Goal: Information Seeking & Learning: Learn about a topic

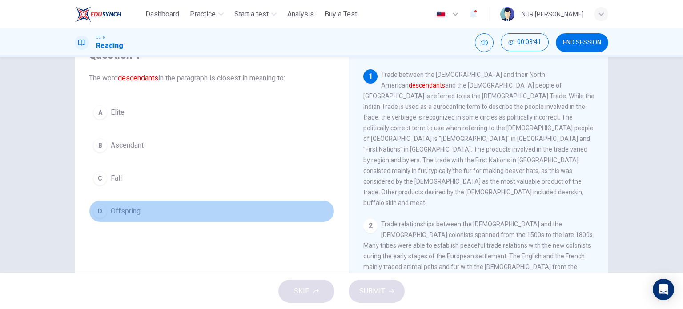
click at [133, 209] on span "Offspring" at bounding box center [126, 211] width 30 height 11
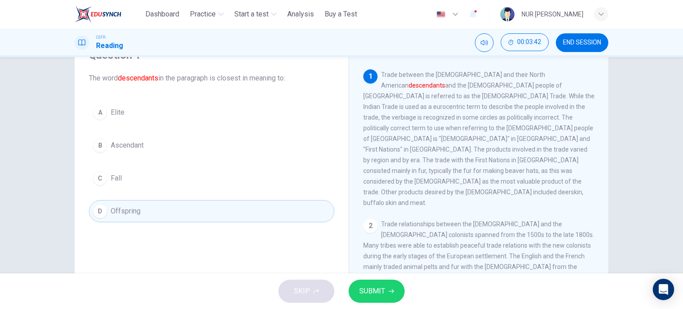
click at [376, 289] on span "SUBMIT" at bounding box center [372, 291] width 26 height 12
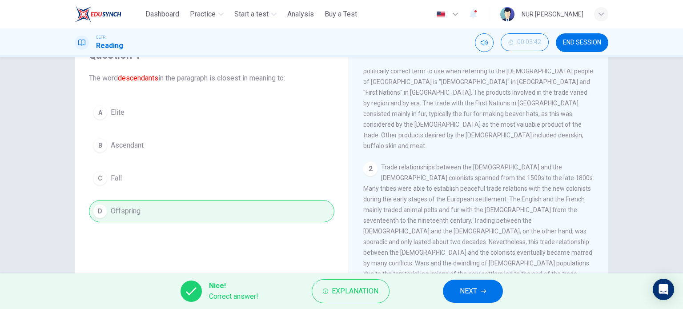
scroll to position [58, 0]
click at [466, 288] on span "NEXT" at bounding box center [468, 291] width 17 height 12
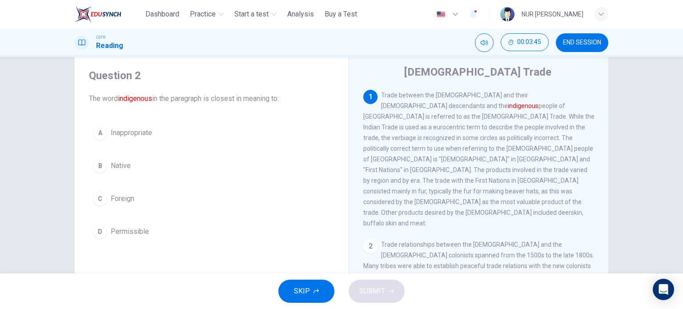
scroll to position [23, 0]
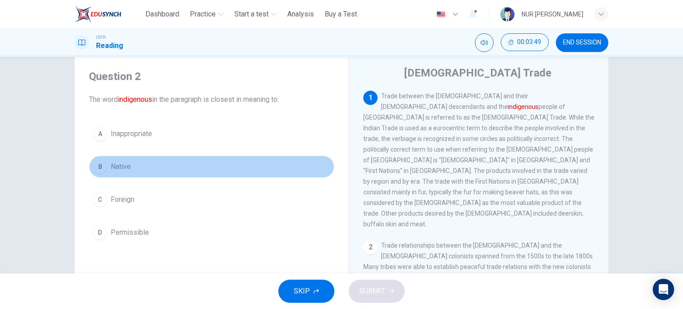
click at [130, 165] on button "B Native" at bounding box center [211, 167] width 245 height 22
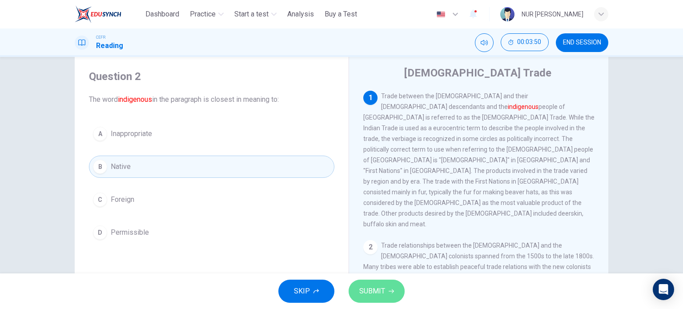
click at [372, 292] on span "SUBMIT" at bounding box center [372, 291] width 26 height 12
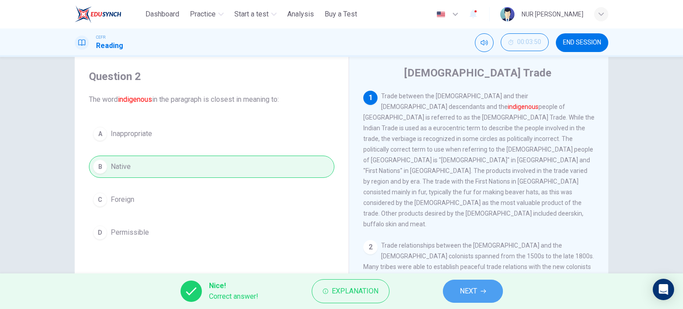
click at [480, 289] on button "NEXT" at bounding box center [473, 291] width 60 height 23
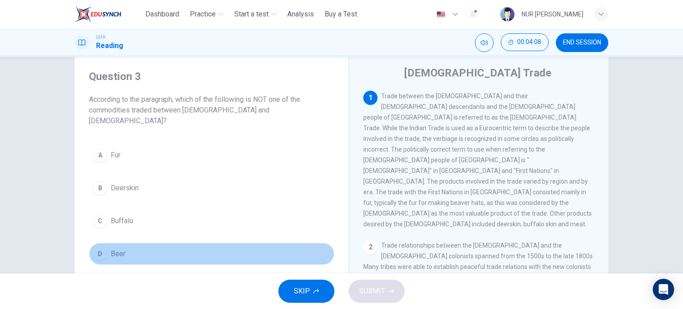
click at [124, 245] on button "D Beer" at bounding box center [211, 254] width 245 height 22
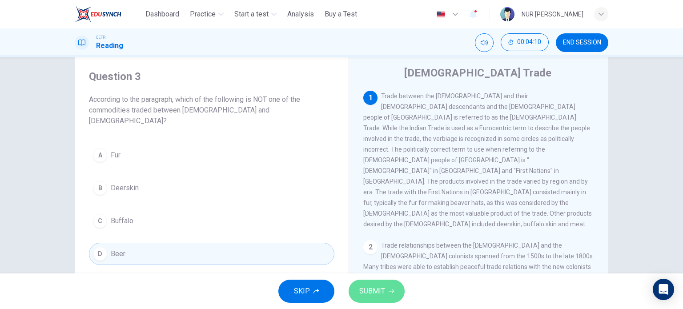
click at [387, 285] on button "SUBMIT" at bounding box center [377, 291] width 56 height 23
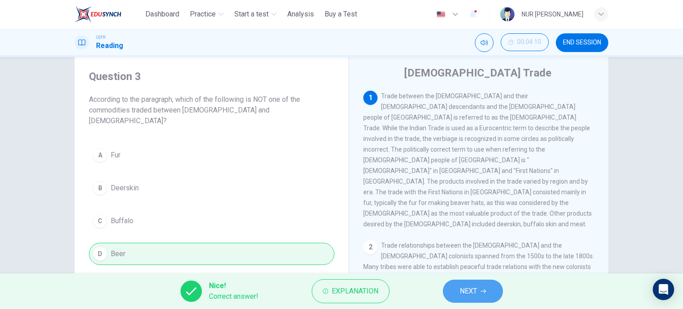
click at [458, 285] on button "NEXT" at bounding box center [473, 291] width 60 height 23
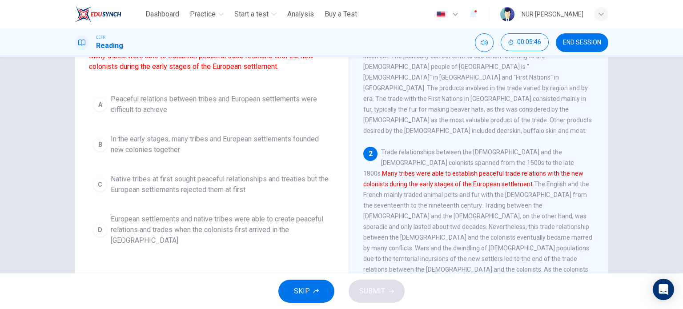
scroll to position [87, 0]
click at [211, 229] on span "European settlements and native tribes were able to create peaceful relations a…" at bounding box center [221, 231] width 220 height 32
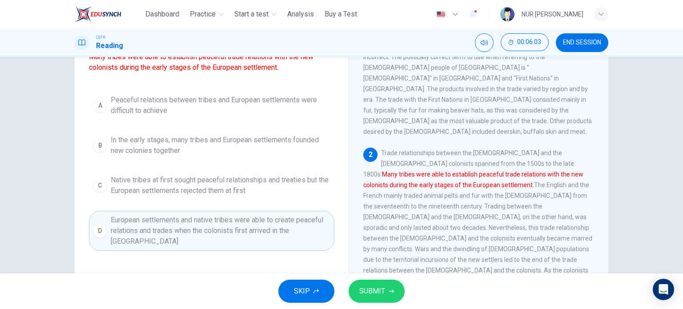
click at [376, 285] on span "SUBMIT" at bounding box center [372, 291] width 26 height 12
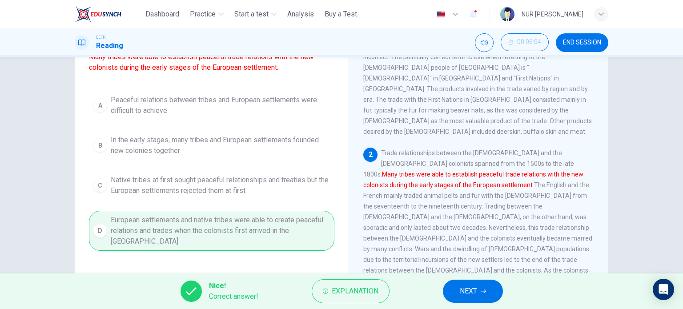
click at [447, 288] on button "NEXT" at bounding box center [473, 291] width 60 height 23
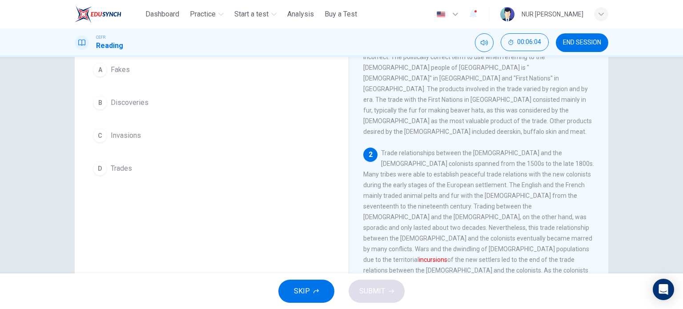
click at [447, 288] on div "SKIP SUBMIT" at bounding box center [341, 291] width 683 height 36
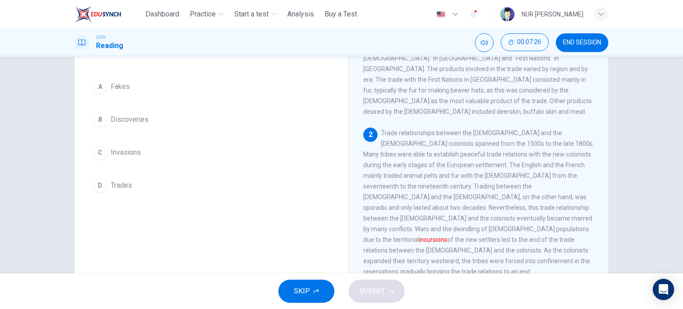
scroll to position [69, 0]
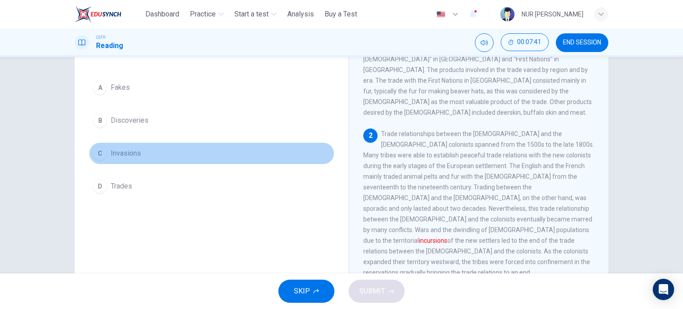
click at [117, 152] on span "Invasions" at bounding box center [126, 153] width 30 height 11
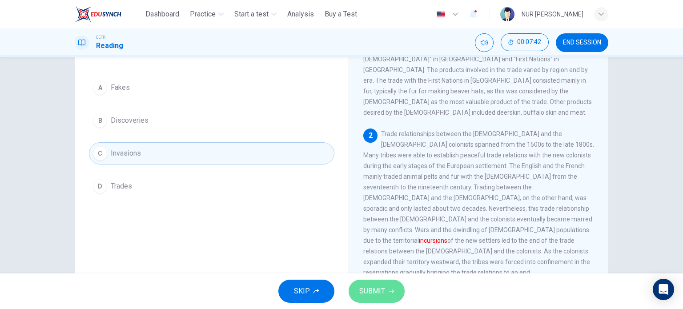
click at [377, 289] on span "SUBMIT" at bounding box center [372, 291] width 26 height 12
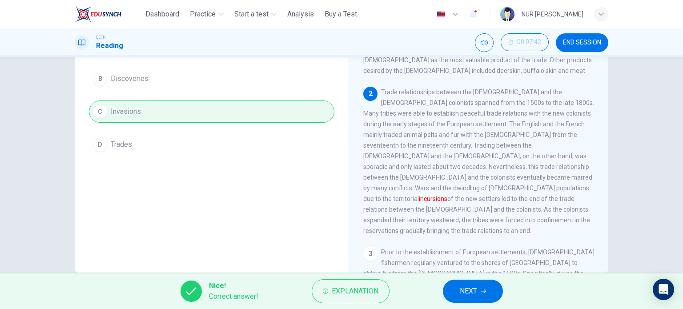
scroll to position [113, 0]
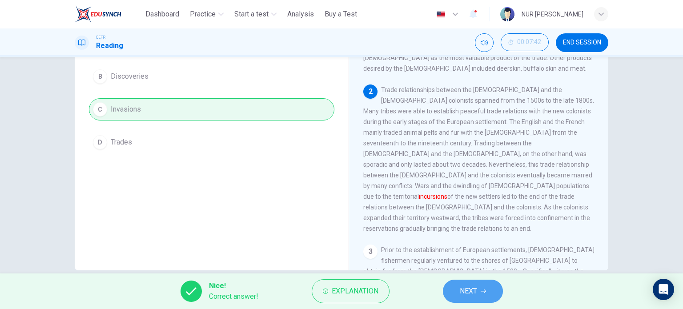
click at [458, 285] on button "NEXT" at bounding box center [473, 291] width 60 height 23
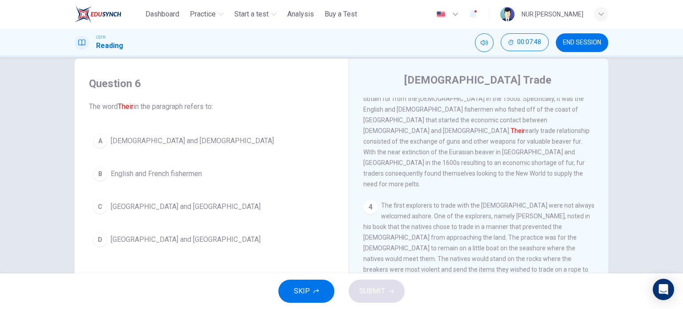
scroll to position [267, 0]
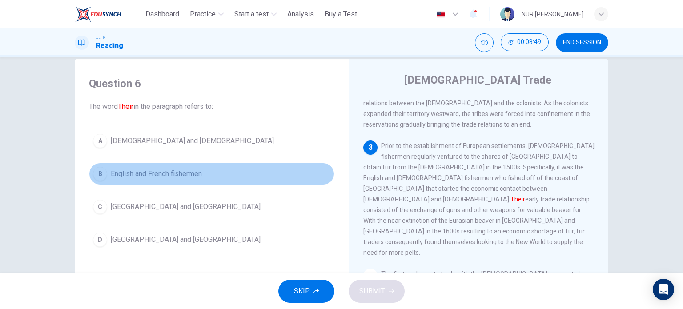
click at [198, 172] on span "English and French fishermen" at bounding box center [156, 174] width 91 height 11
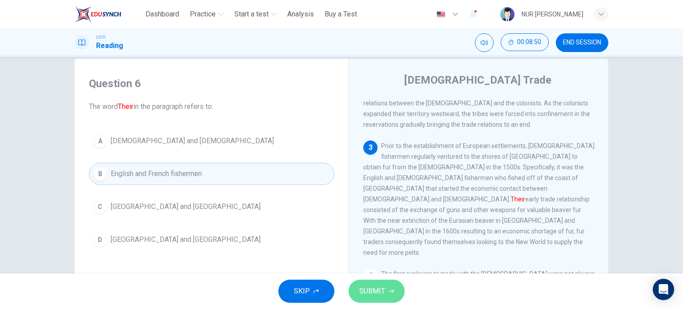
click at [375, 282] on button "SUBMIT" at bounding box center [377, 291] width 56 height 23
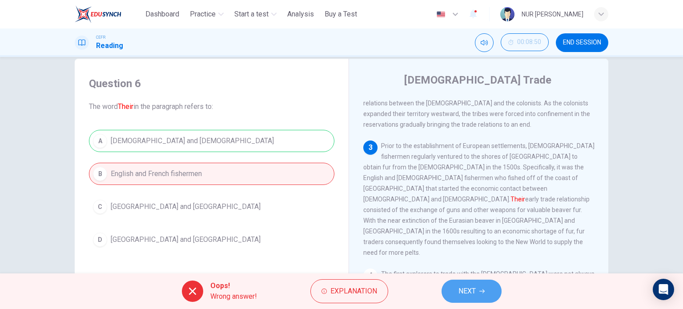
click at [479, 288] on button "NEXT" at bounding box center [472, 291] width 60 height 23
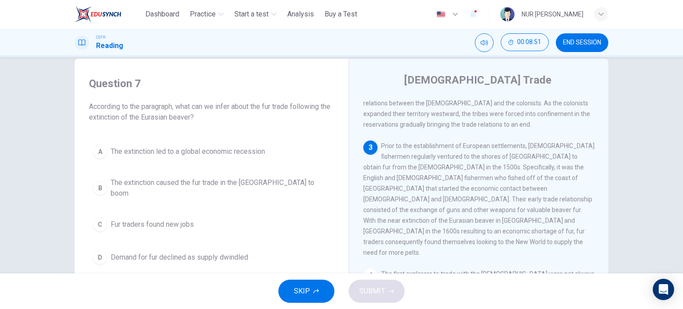
scroll to position [271, 0]
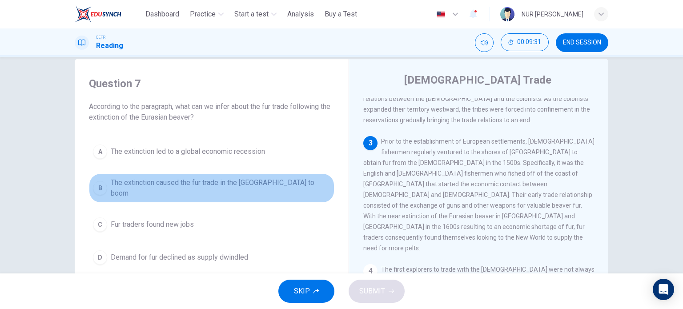
click at [295, 188] on span "The extinction caused the fur trade in the New World to boom" at bounding box center [221, 187] width 220 height 21
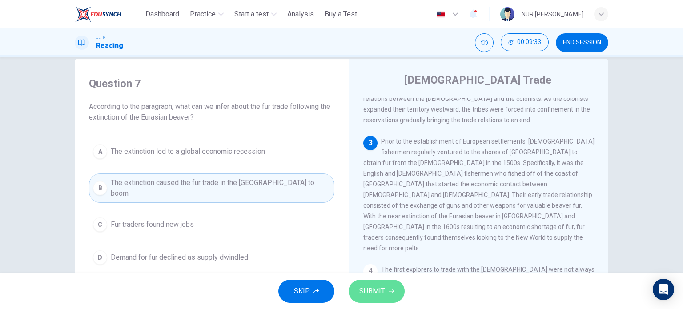
click at [389, 291] on icon "button" at bounding box center [391, 291] width 5 height 5
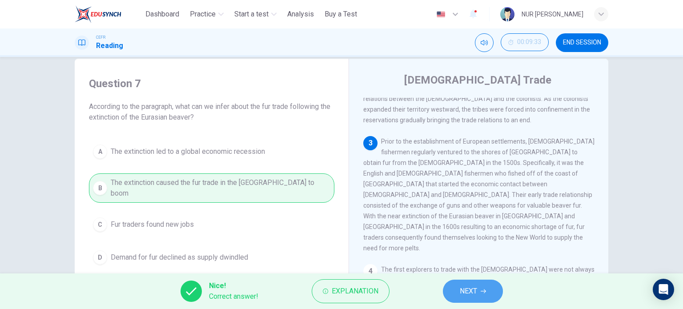
click at [465, 285] on span "NEXT" at bounding box center [468, 291] width 17 height 12
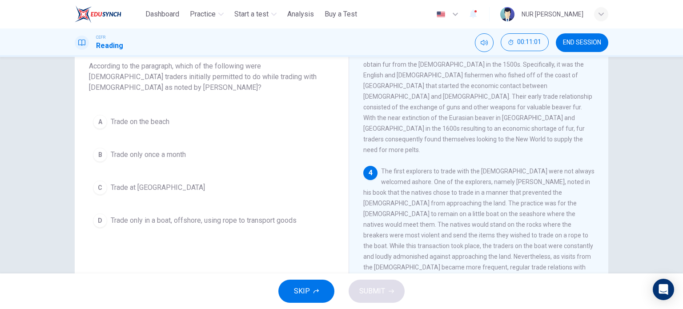
scroll to position [58, 0]
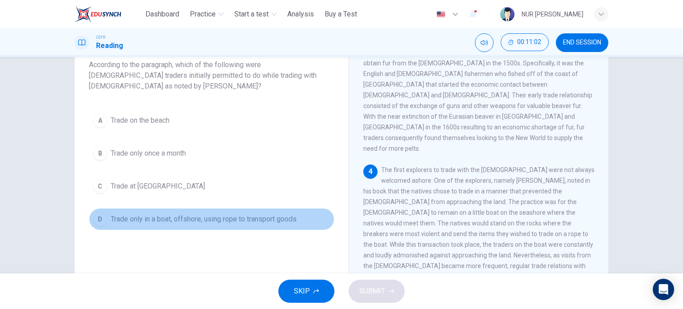
click at [266, 221] on span "Trade only in a boat, offshore, using rope to transport goods" at bounding box center [204, 219] width 186 height 11
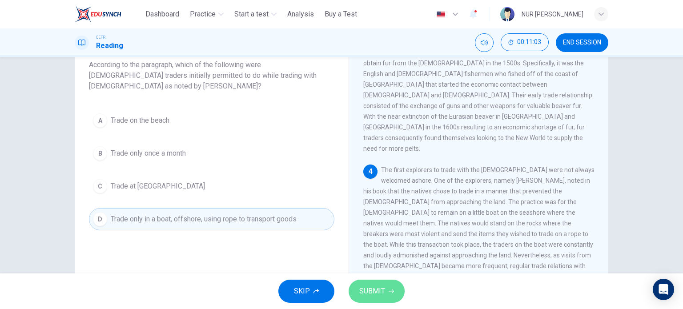
click at [390, 286] on button "SUBMIT" at bounding box center [377, 291] width 56 height 23
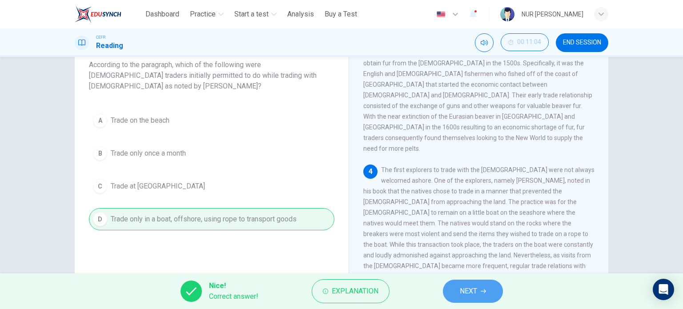
click at [455, 287] on button "NEXT" at bounding box center [473, 291] width 60 height 23
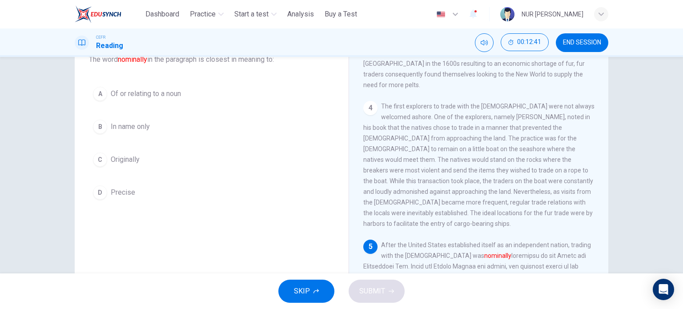
scroll to position [44, 0]
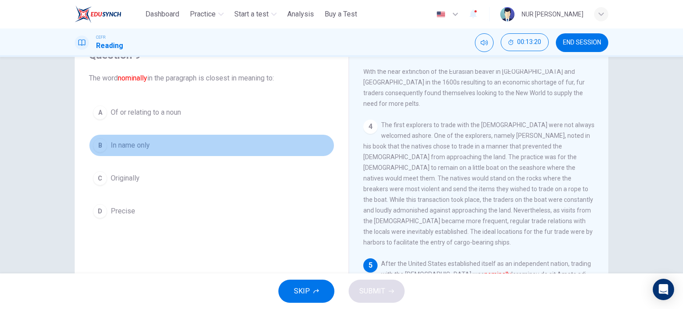
click at [104, 145] on div "B" at bounding box center [100, 145] width 14 height 14
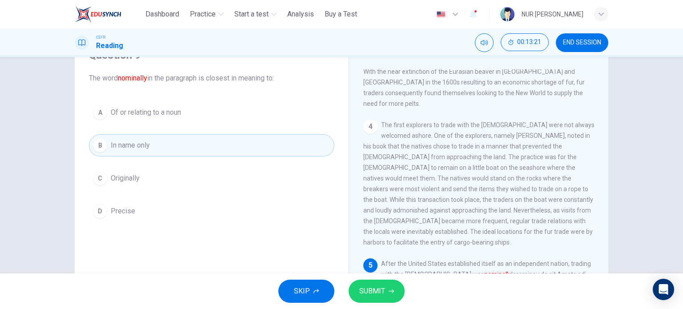
click at [377, 286] on span "SUBMIT" at bounding box center [372, 291] width 26 height 12
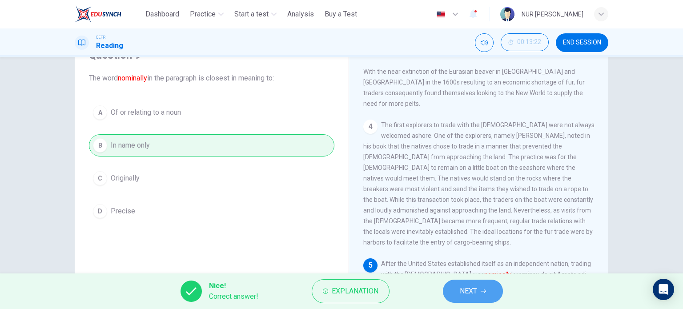
click at [465, 288] on span "NEXT" at bounding box center [468, 291] width 17 height 12
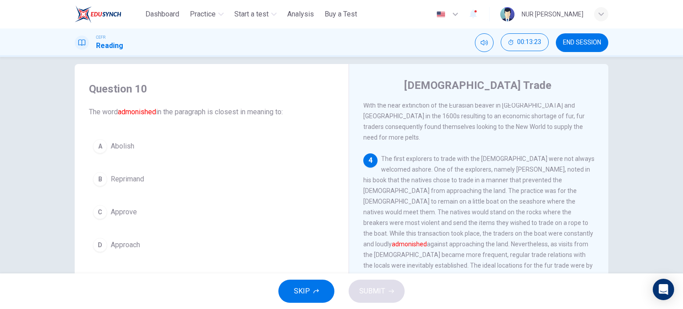
scroll to position [0, 0]
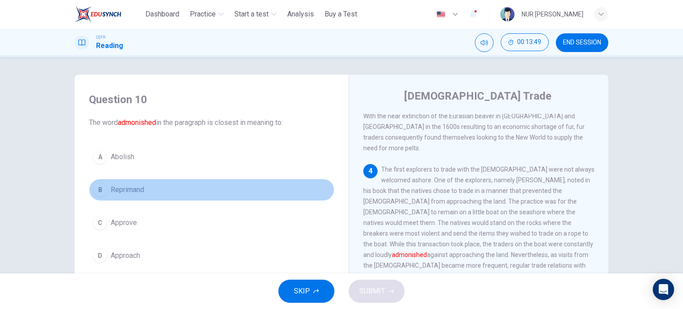
click at [137, 179] on button "B Reprimand" at bounding box center [211, 190] width 245 height 22
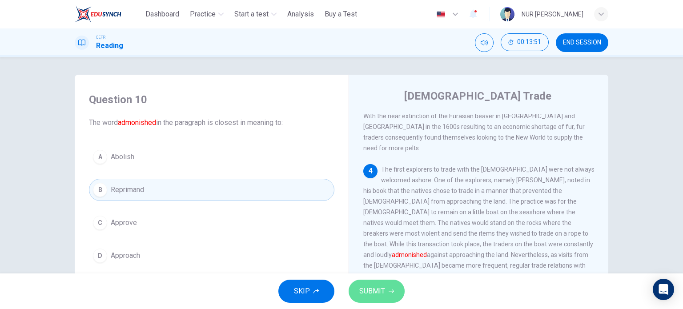
click at [369, 289] on span "SUBMIT" at bounding box center [372, 291] width 26 height 12
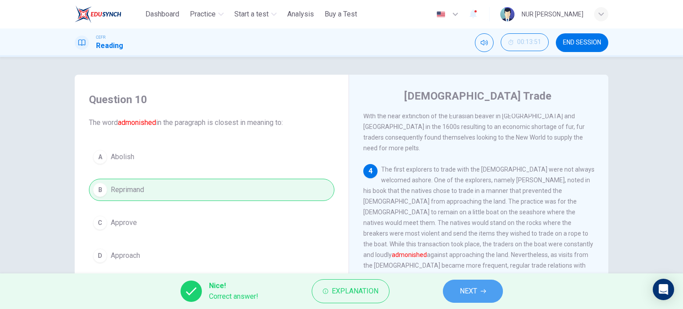
click at [475, 286] on span "NEXT" at bounding box center [468, 291] width 17 height 12
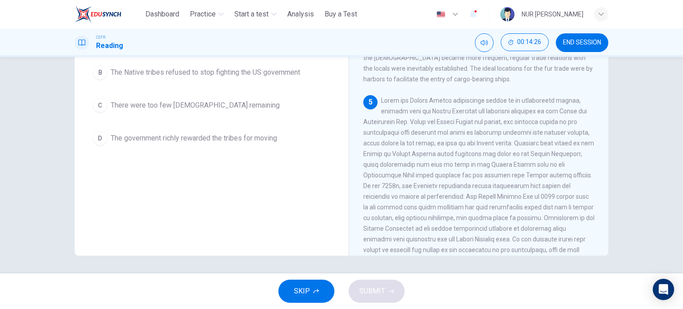
scroll to position [90, 0]
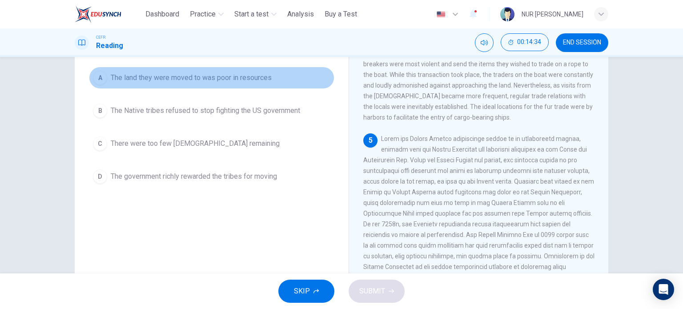
click at [255, 75] on span "The land they were moved to was poor in resources" at bounding box center [191, 77] width 161 height 11
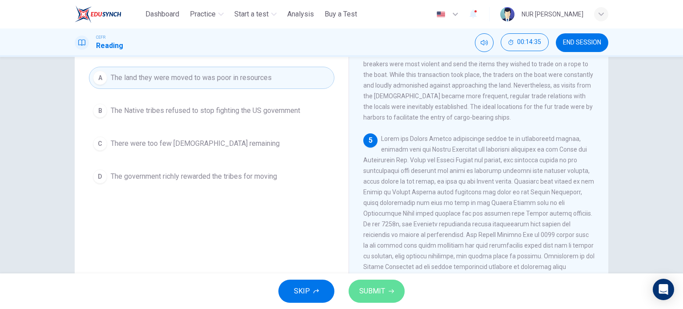
click at [374, 293] on span "SUBMIT" at bounding box center [372, 291] width 26 height 12
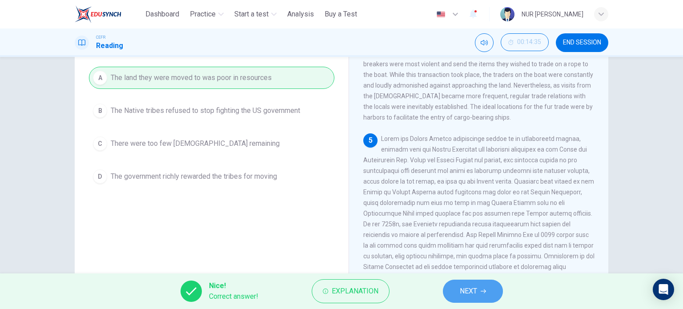
click at [477, 293] on span "NEXT" at bounding box center [468, 291] width 17 height 12
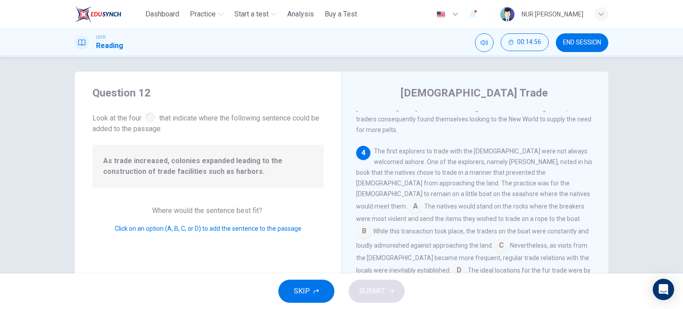
scroll to position [393, 0]
click at [466, 263] on input at bounding box center [459, 270] width 14 height 14
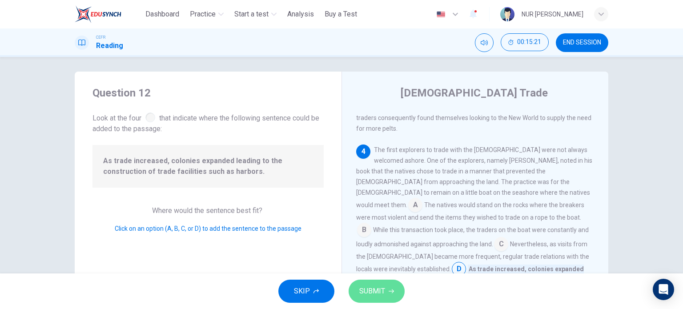
click at [388, 295] on button "SUBMIT" at bounding box center [377, 291] width 56 height 23
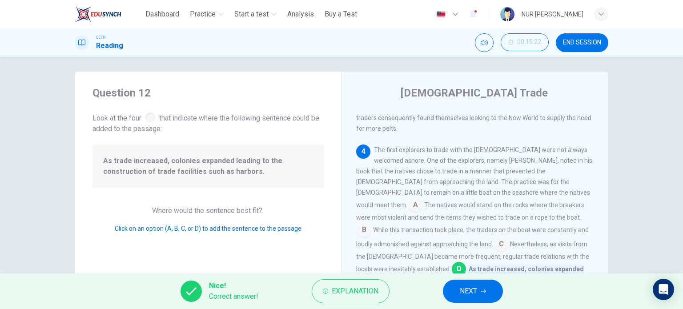
click at [473, 285] on span "NEXT" at bounding box center [468, 291] width 17 height 12
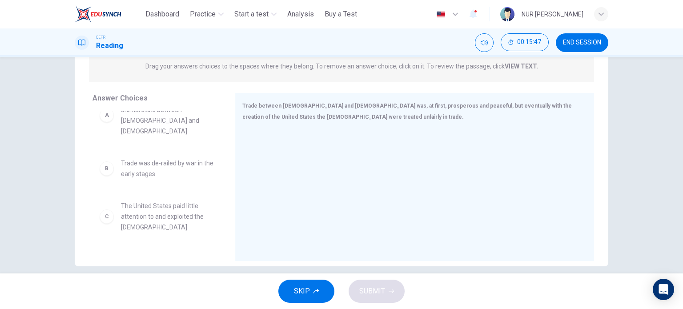
scroll to position [0, 0]
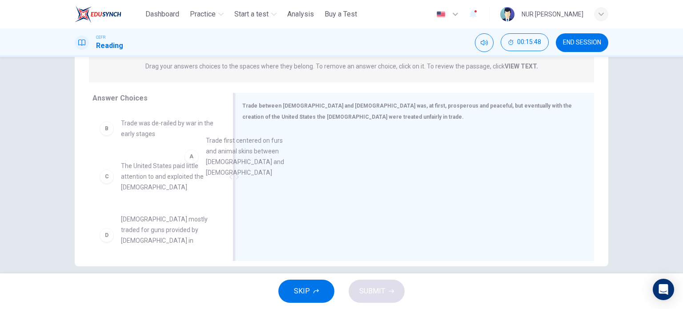
drag, startPoint x: 178, startPoint y: 144, endPoint x: 307, endPoint y: 168, distance: 131.2
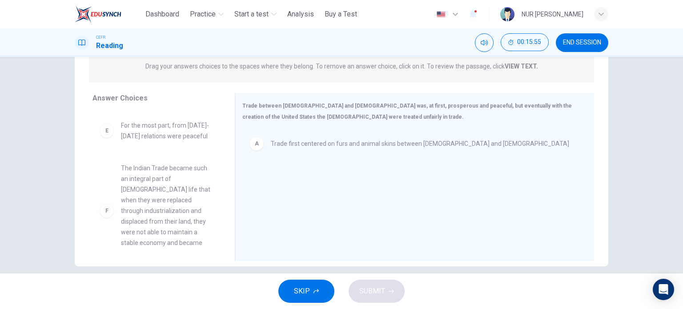
scroll to position [165, 0]
click at [169, 225] on span "The Indian Trade became such an integral part of Native American life that when…" at bounding box center [167, 203] width 92 height 96
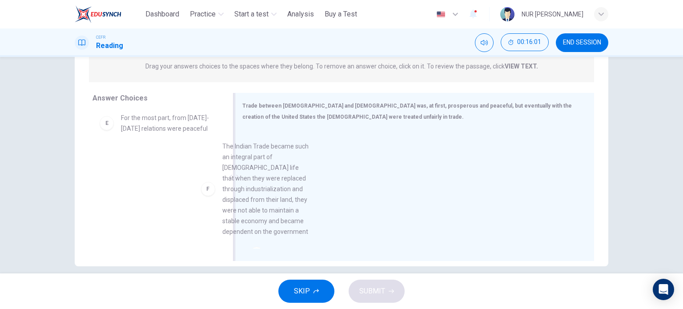
drag, startPoint x: 174, startPoint y: 192, endPoint x: 390, endPoint y: 206, distance: 215.7
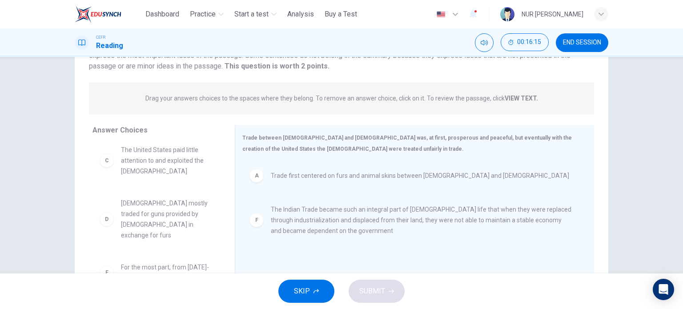
scroll to position [0, 0]
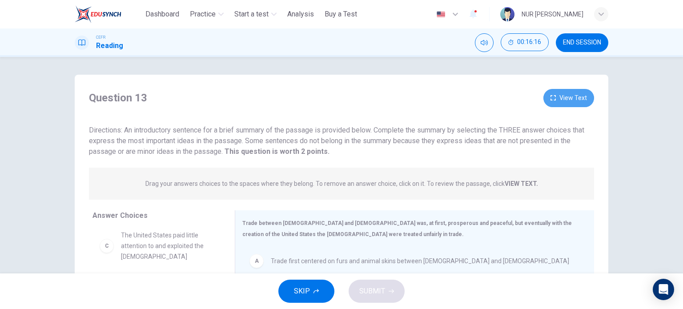
click at [575, 101] on button "View Text" at bounding box center [568, 98] width 51 height 18
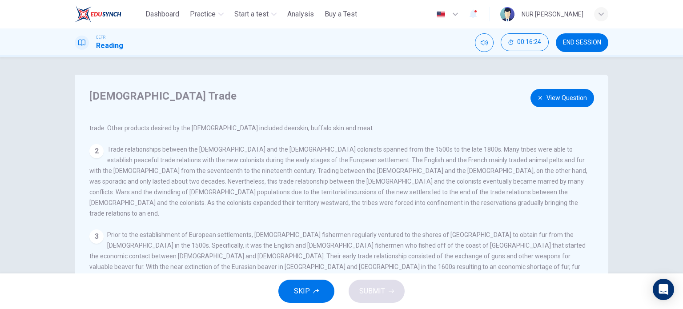
scroll to position [51, 0]
click at [545, 101] on button "View Question" at bounding box center [562, 98] width 64 height 18
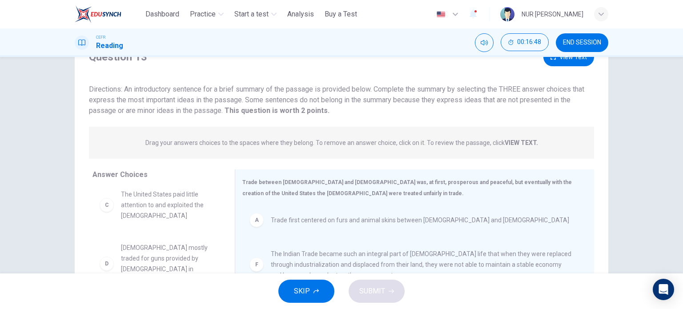
scroll to position [40, 0]
click at [570, 64] on button "View Text" at bounding box center [568, 58] width 51 height 18
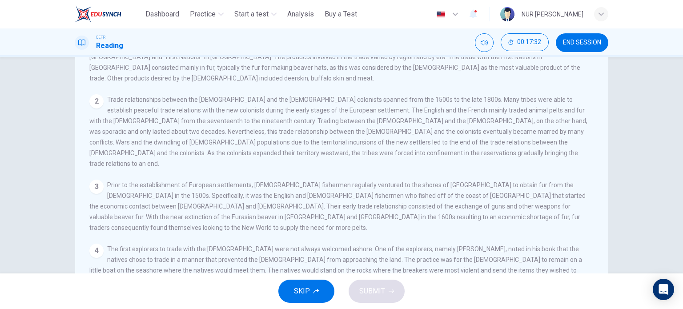
scroll to position [0, 0]
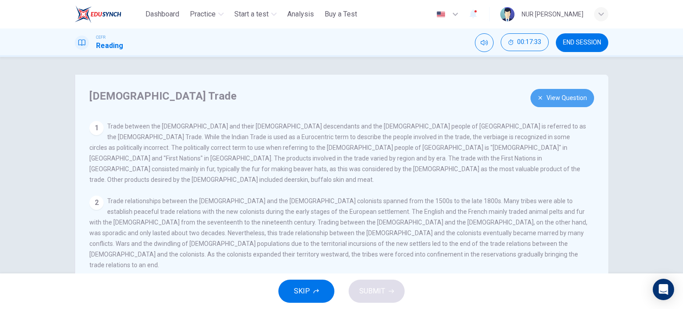
click at [550, 98] on button "View Question" at bounding box center [562, 98] width 64 height 18
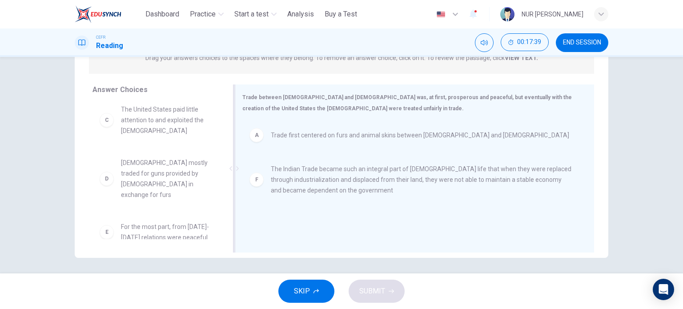
scroll to position [47, 0]
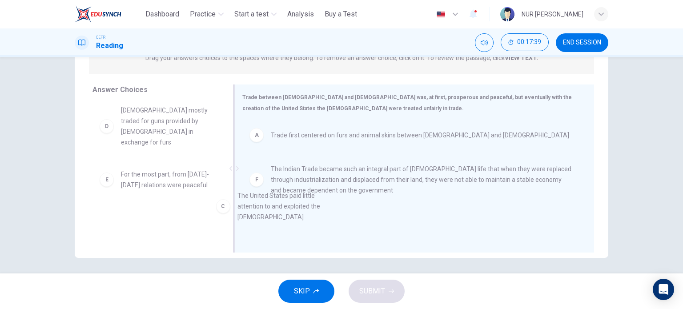
drag, startPoint x: 155, startPoint y: 114, endPoint x: 291, endPoint y: 217, distance: 171.1
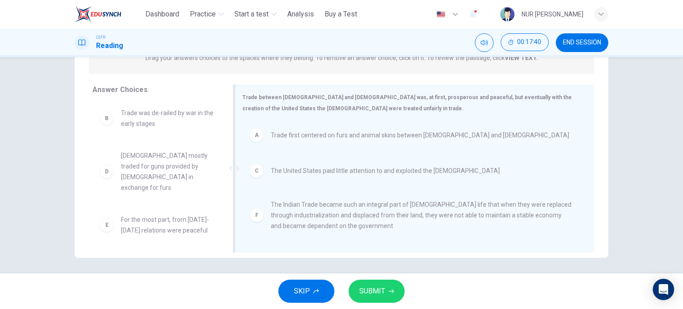
scroll to position [0, 0]
click at [383, 286] on span "SUBMIT" at bounding box center [372, 291] width 26 height 12
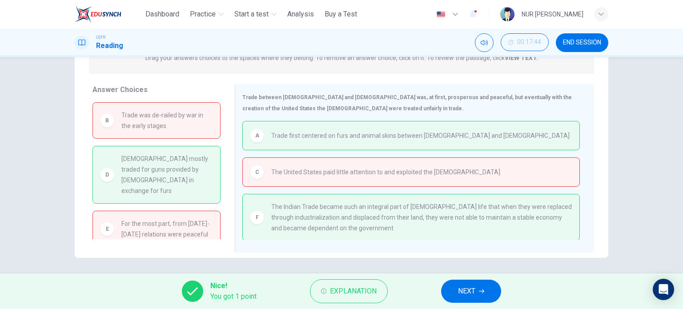
click at [583, 44] on span "END SESSION" at bounding box center [582, 42] width 38 height 7
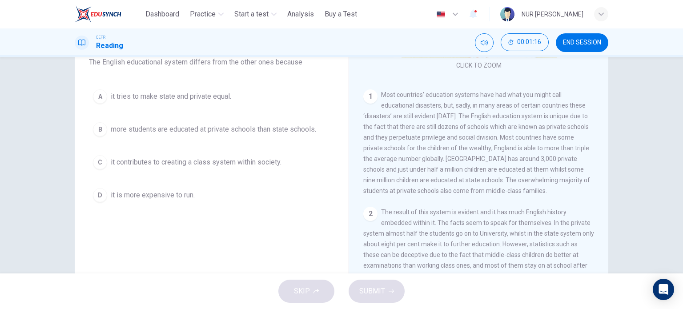
scroll to position [143, 0]
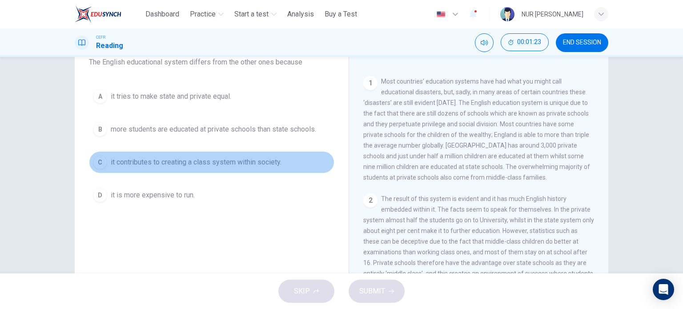
click at [288, 161] on button "C it contributes to creating a class system within society." at bounding box center [211, 162] width 245 height 22
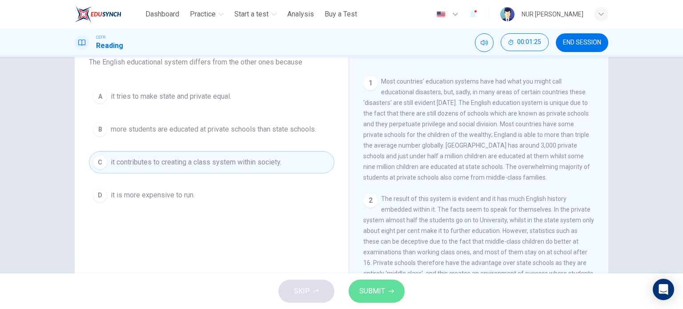
click at [366, 284] on button "SUBMIT" at bounding box center [377, 291] width 56 height 23
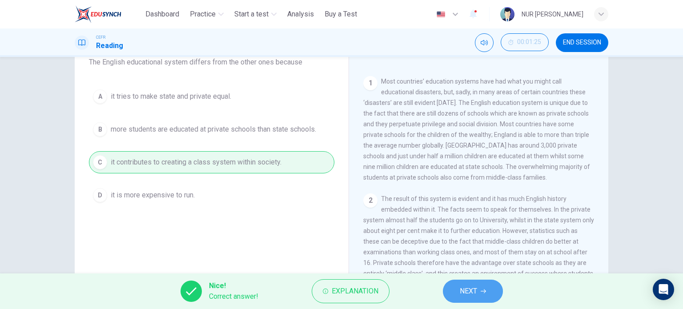
click at [466, 284] on button "NEXT" at bounding box center [473, 291] width 60 height 23
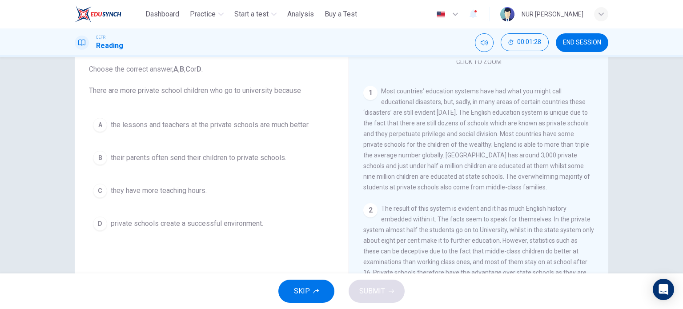
scroll to position [163, 0]
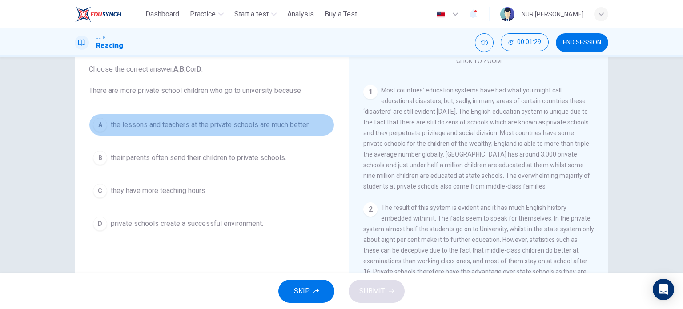
click at [270, 125] on span "the lessons and teachers at the private schools are much better." at bounding box center [210, 125] width 199 height 11
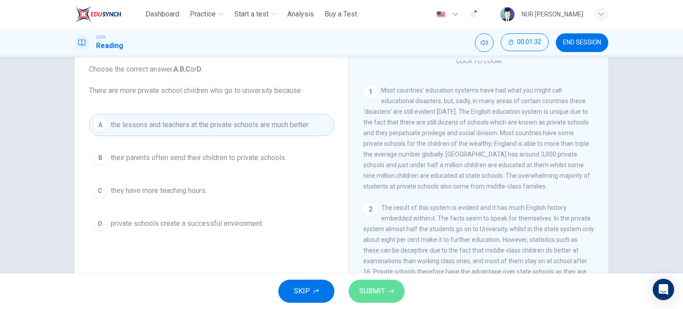
click at [378, 289] on span "SUBMIT" at bounding box center [372, 291] width 26 height 12
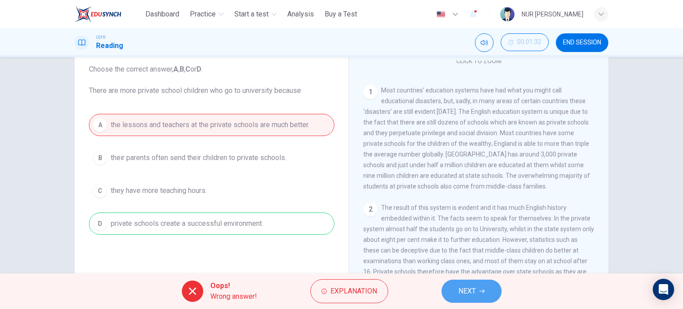
click at [454, 288] on button "NEXT" at bounding box center [472, 291] width 60 height 23
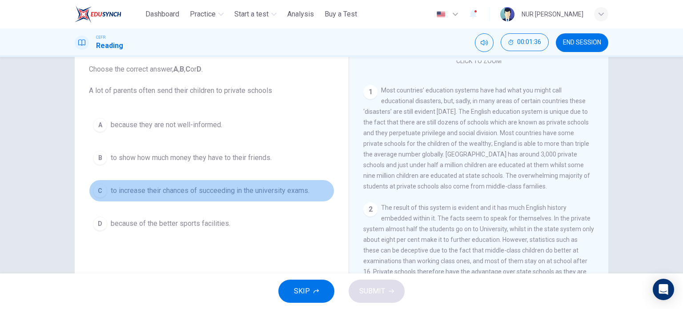
click at [297, 190] on span "to increase their chances of succeeding in the university exams." at bounding box center [210, 190] width 199 height 11
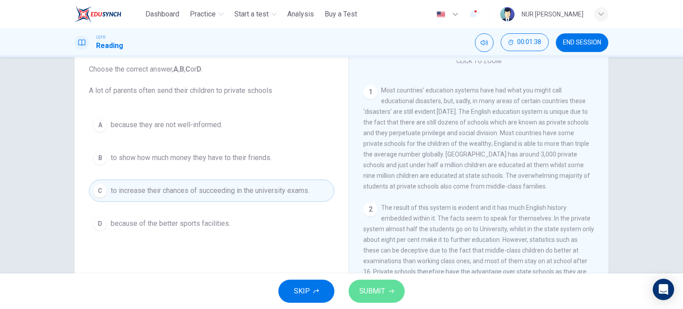
click at [386, 293] on button "SUBMIT" at bounding box center [377, 291] width 56 height 23
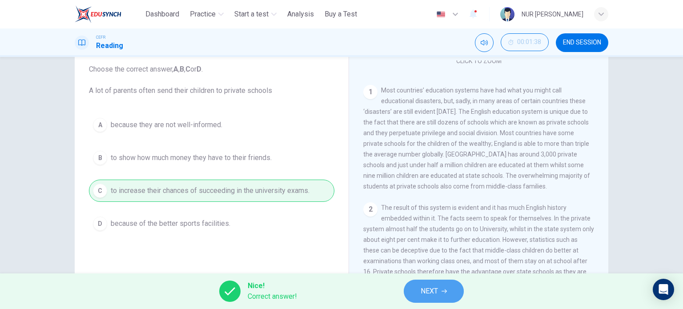
click at [425, 284] on button "NEXT" at bounding box center [434, 291] width 60 height 23
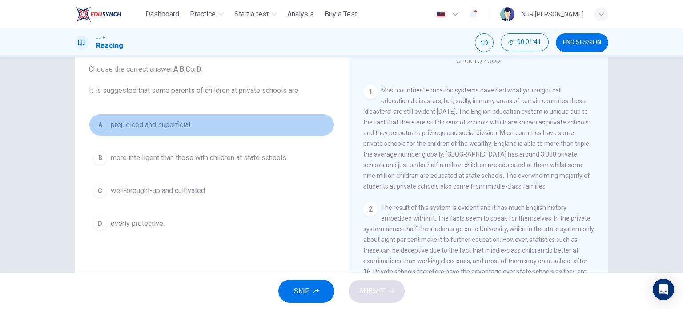
click at [188, 128] on span "prejudiced and superficial." at bounding box center [151, 125] width 81 height 11
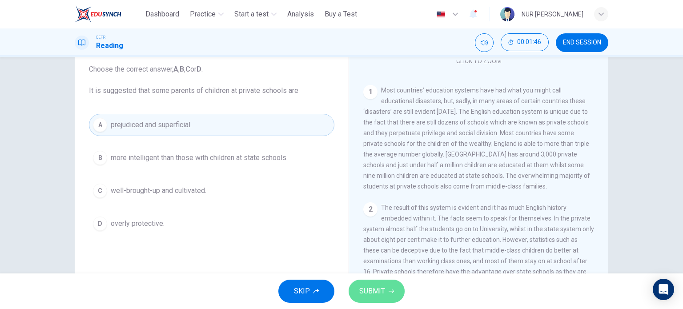
click at [375, 285] on span "SUBMIT" at bounding box center [372, 291] width 26 height 12
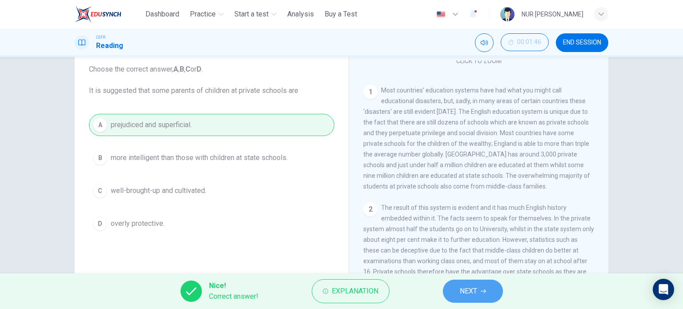
click at [486, 295] on button "NEXT" at bounding box center [473, 291] width 60 height 23
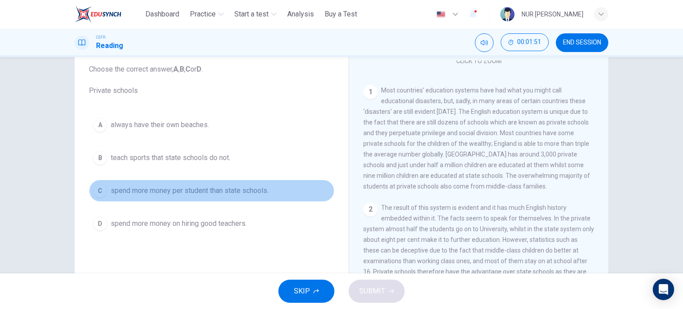
click at [238, 185] on span "spend more money per student than state schools." at bounding box center [190, 190] width 158 height 11
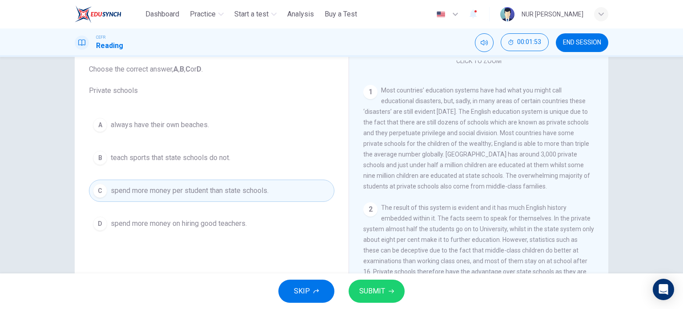
click at [368, 290] on span "SUBMIT" at bounding box center [372, 291] width 26 height 12
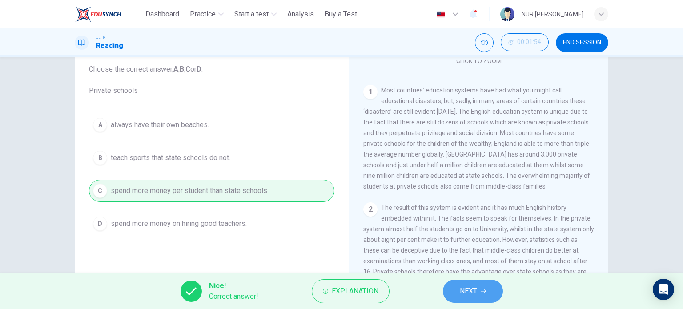
click at [468, 300] on button "NEXT" at bounding box center [473, 291] width 60 height 23
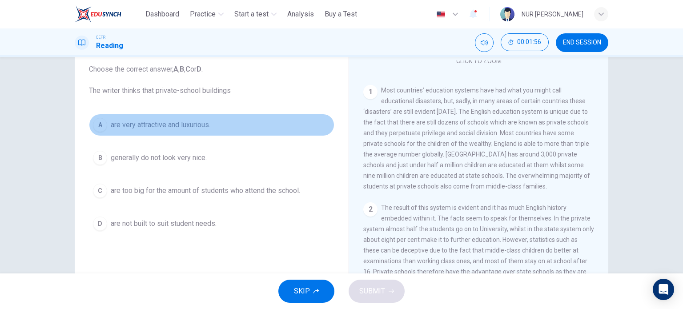
click at [201, 125] on span "are very attractive and luxurious." at bounding box center [161, 125] width 100 height 11
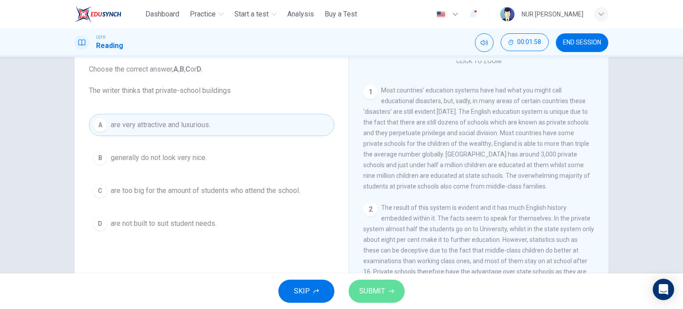
click at [366, 282] on button "SUBMIT" at bounding box center [377, 291] width 56 height 23
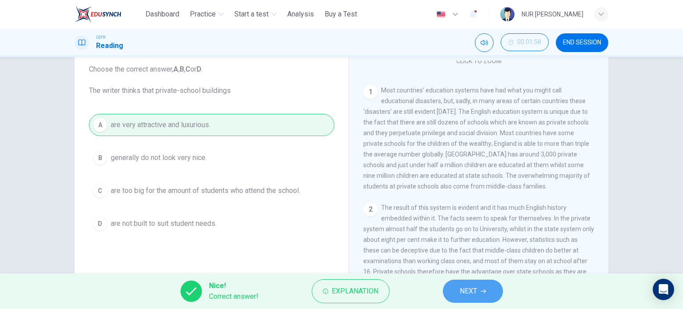
click at [470, 300] on button "NEXT" at bounding box center [473, 291] width 60 height 23
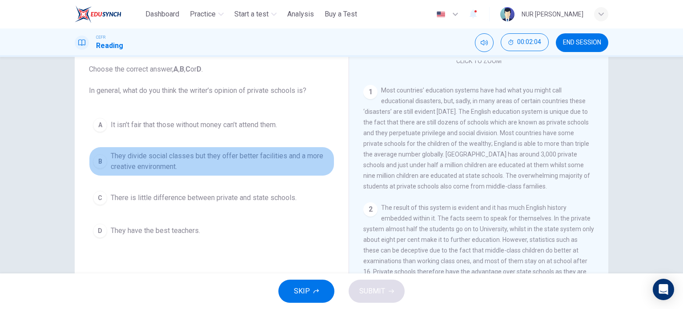
click at [275, 156] on span "They divide social classes but they offer better facilities and a more creative…" at bounding box center [221, 161] width 220 height 21
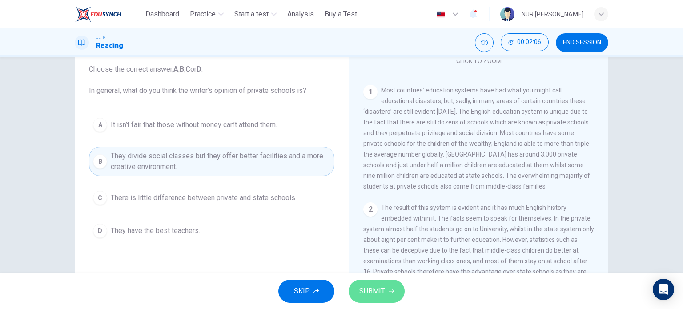
click at [377, 284] on button "SUBMIT" at bounding box center [377, 291] width 56 height 23
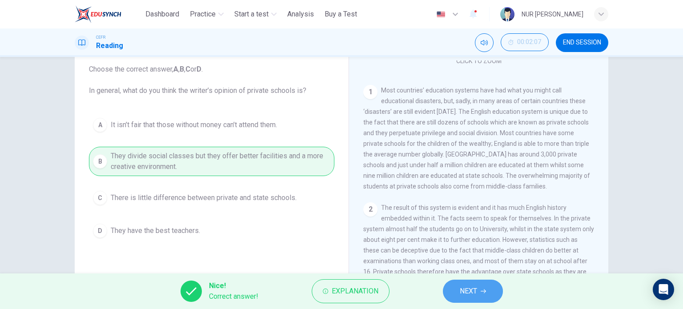
click at [454, 294] on button "NEXT" at bounding box center [473, 291] width 60 height 23
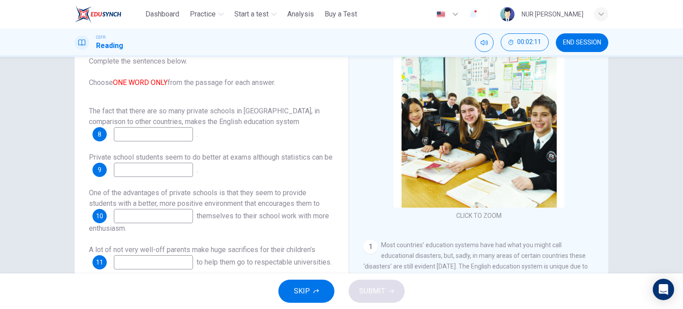
scroll to position [60, 0]
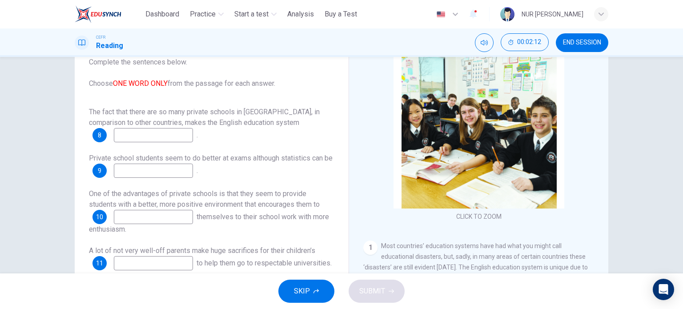
click at [170, 136] on input at bounding box center [153, 135] width 79 height 14
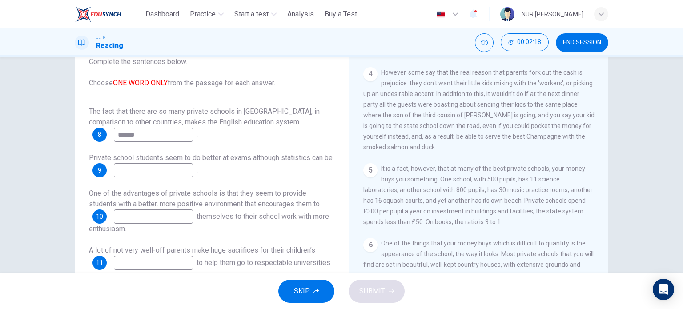
scroll to position [128, 0]
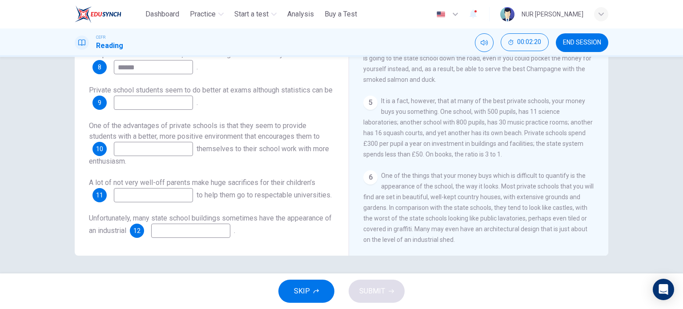
type input "******"
click at [192, 232] on input at bounding box center [190, 231] width 79 height 14
type input "****"
click at [168, 188] on input at bounding box center [153, 195] width 79 height 14
type input "*********"
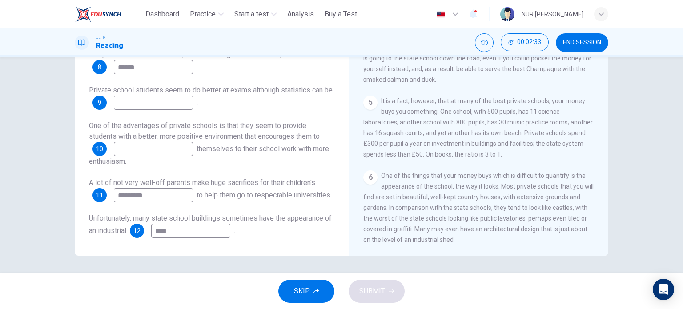
click at [150, 145] on input at bounding box center [153, 149] width 79 height 14
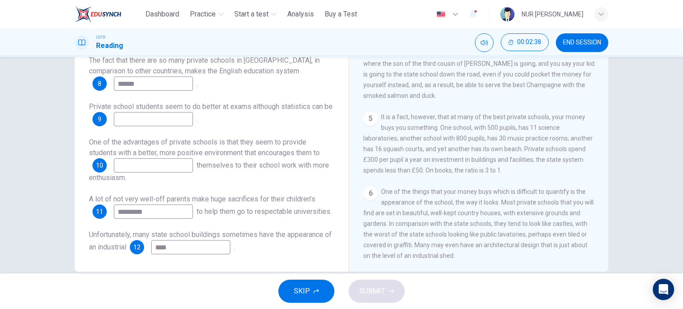
click at [171, 118] on input at bounding box center [153, 119] width 79 height 14
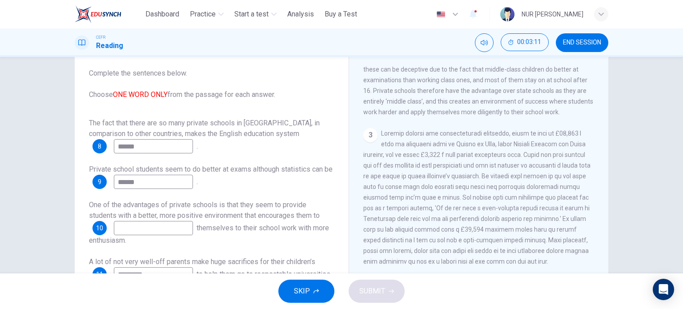
scroll to position [348, 0]
type input "******"
click at [173, 221] on input at bounding box center [153, 228] width 79 height 14
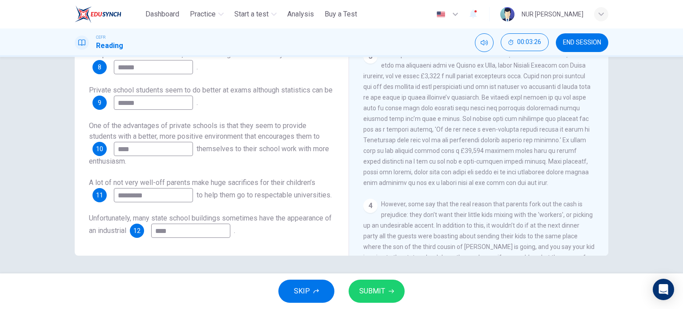
type input "****"
click at [381, 286] on span "SUBMIT" at bounding box center [372, 291] width 26 height 12
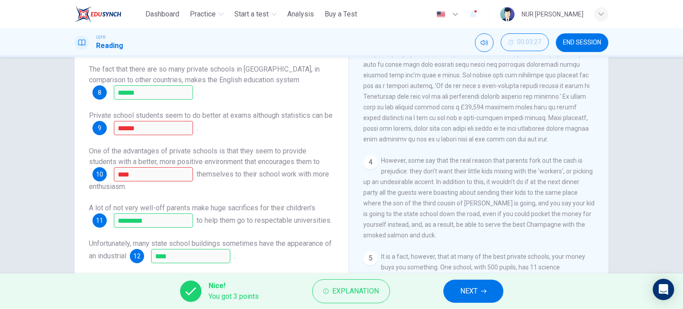
scroll to position [566, 0]
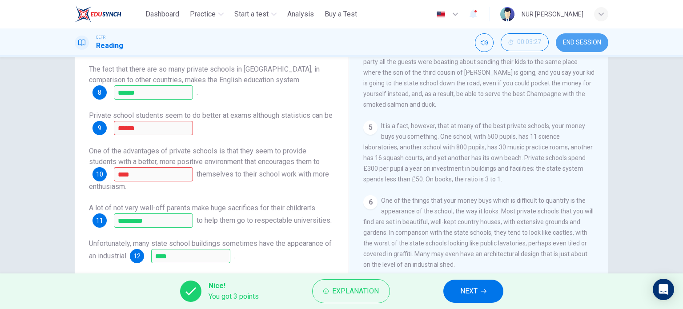
click at [592, 36] on button "END SESSION" at bounding box center [582, 42] width 52 height 19
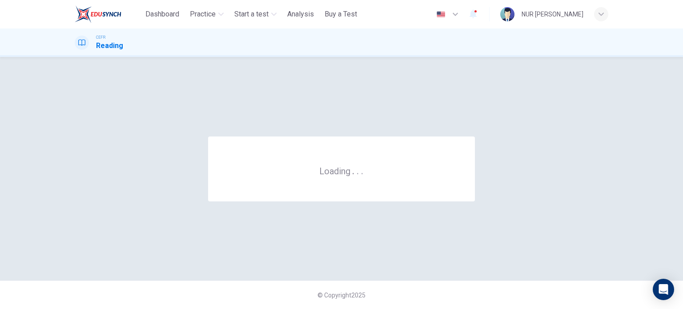
scroll to position [0, 0]
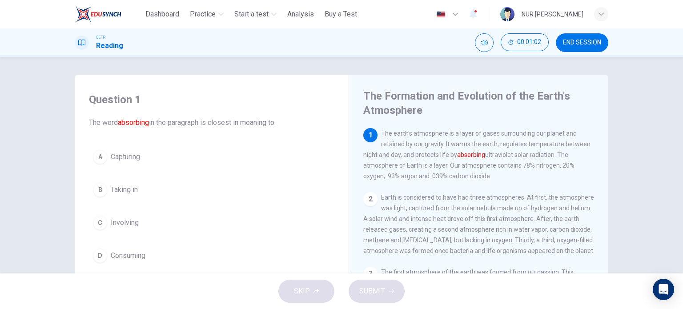
click at [135, 179] on button "B Taking in" at bounding box center [211, 190] width 245 height 22
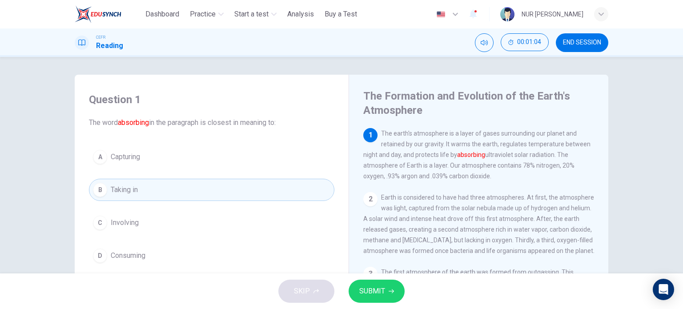
click at [381, 290] on span "SUBMIT" at bounding box center [372, 291] width 26 height 12
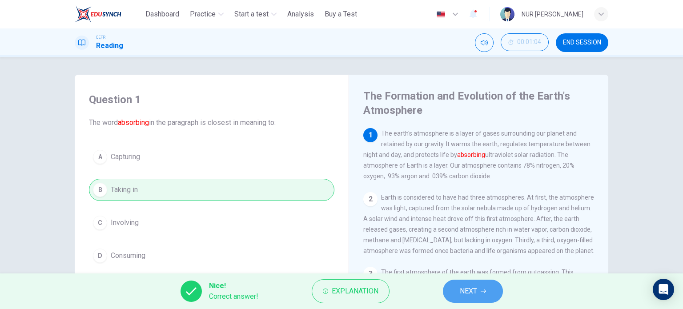
click at [460, 289] on span "NEXT" at bounding box center [468, 291] width 17 height 12
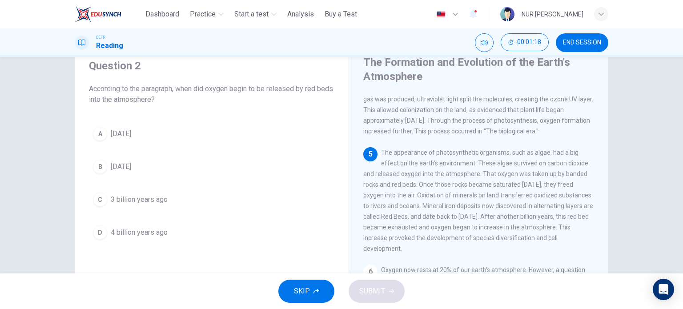
scroll to position [35, 0]
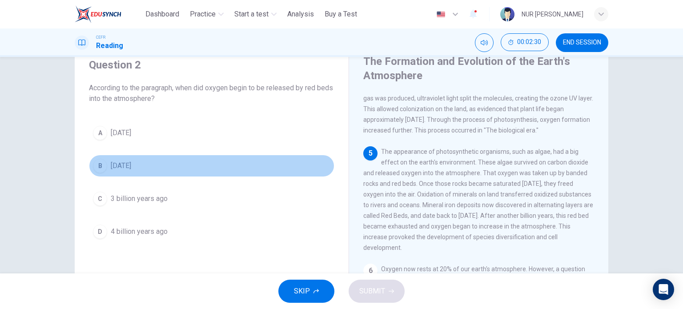
click at [123, 164] on span "[DATE]" at bounding box center [121, 166] width 20 height 11
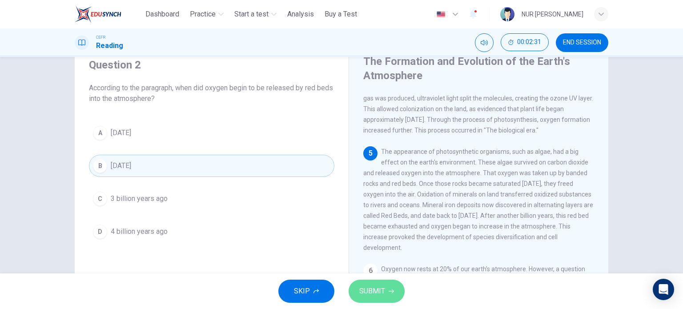
click at [367, 289] on span "SUBMIT" at bounding box center [372, 291] width 26 height 12
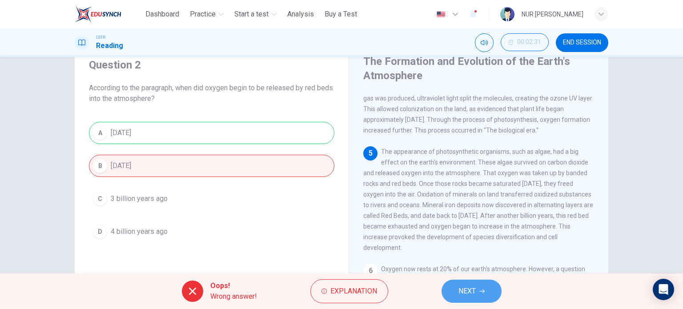
click at [471, 293] on span "NEXT" at bounding box center [466, 291] width 17 height 12
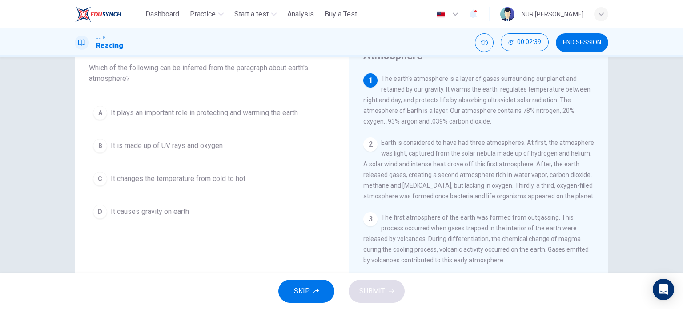
scroll to position [46, 0]
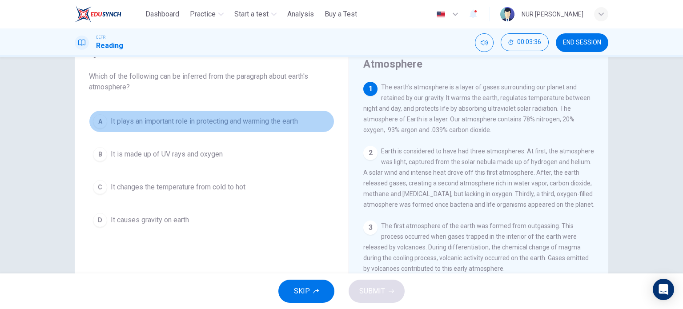
click at [185, 117] on span "It plays an important role in protecting and warming the earth" at bounding box center [204, 121] width 187 height 11
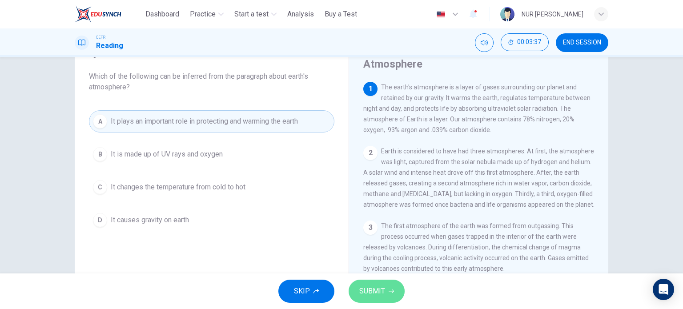
click at [360, 286] on span "SUBMIT" at bounding box center [372, 291] width 26 height 12
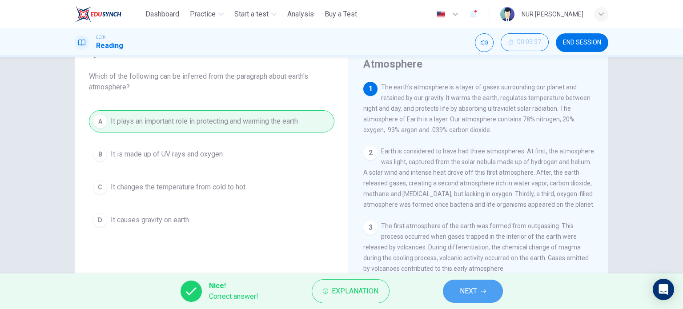
click at [449, 297] on button "NEXT" at bounding box center [473, 291] width 60 height 23
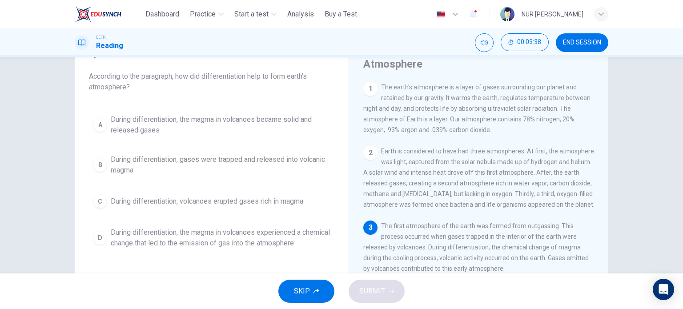
scroll to position [83, 0]
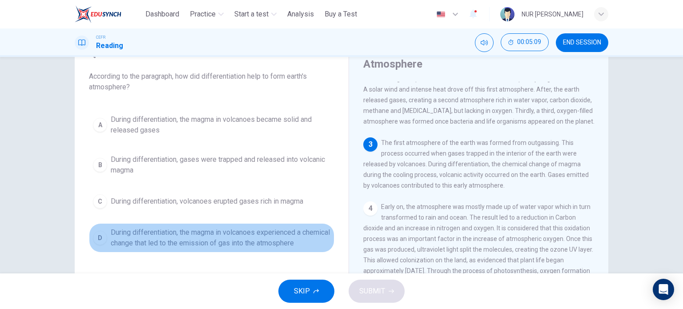
click at [305, 231] on span "During differentiation, the magma in volcanoes experienced a chemical change th…" at bounding box center [221, 237] width 220 height 21
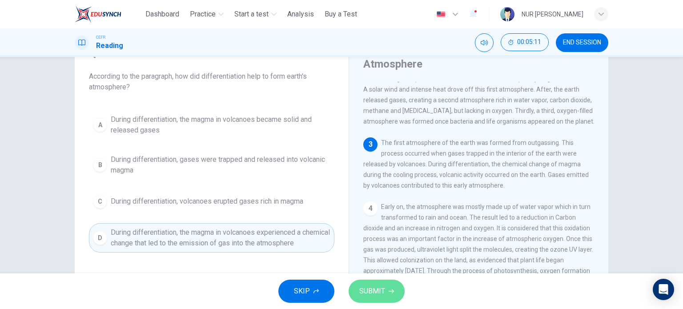
click at [384, 288] on span "SUBMIT" at bounding box center [372, 291] width 26 height 12
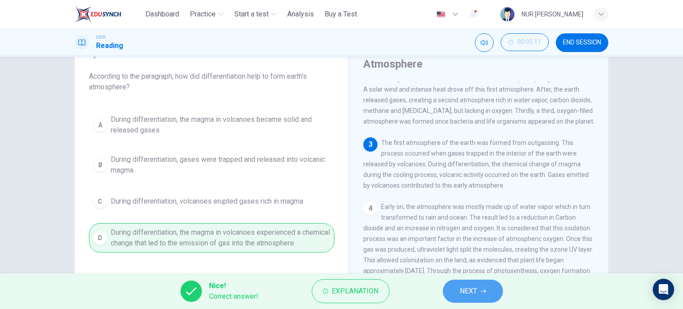
click at [456, 281] on button "NEXT" at bounding box center [473, 291] width 60 height 23
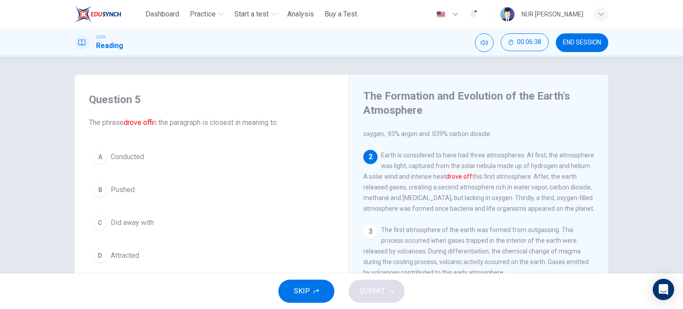
scroll to position [0, 0]
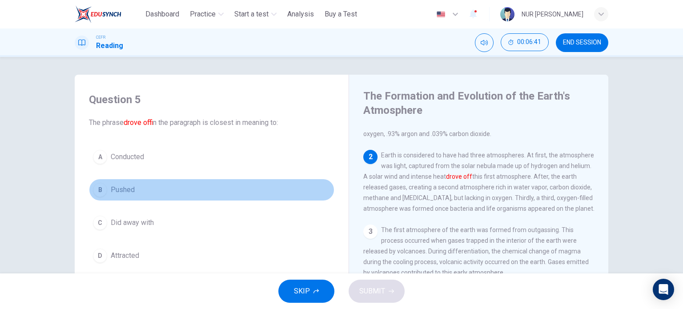
click at [118, 193] on span "Pushed" at bounding box center [123, 190] width 24 height 11
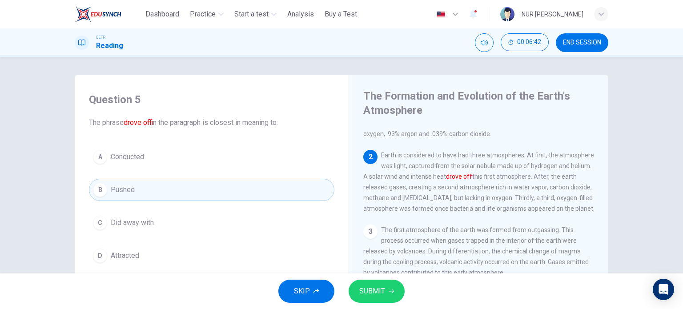
click at [372, 302] on button "SUBMIT" at bounding box center [377, 291] width 56 height 23
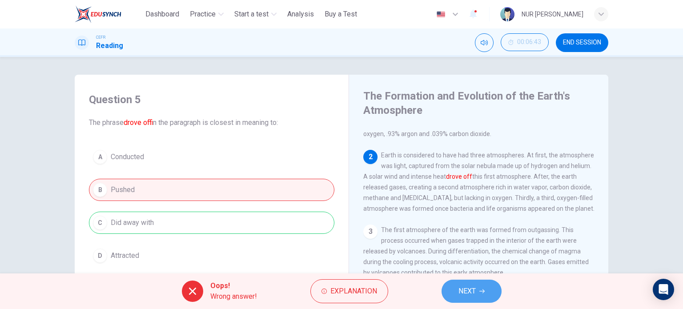
click at [448, 286] on button "NEXT" at bounding box center [472, 291] width 60 height 23
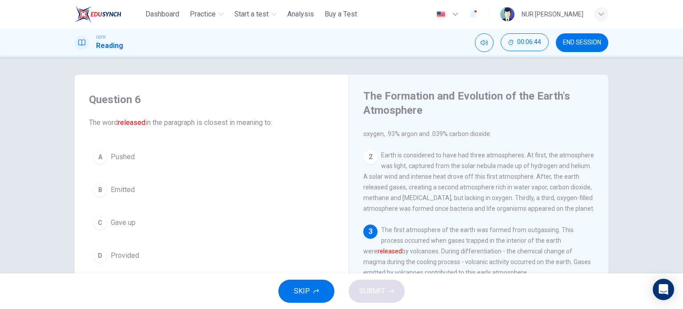
scroll to position [31, 0]
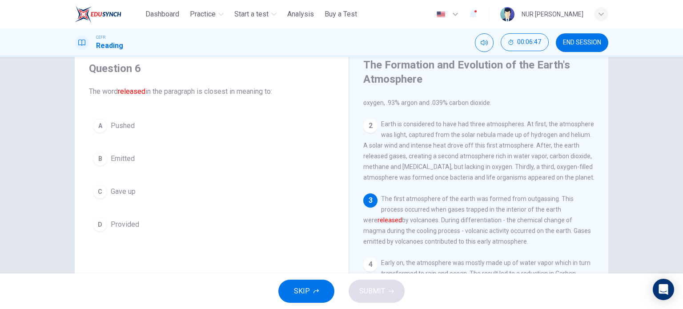
click at [128, 166] on button "B Emitted" at bounding box center [211, 159] width 245 height 22
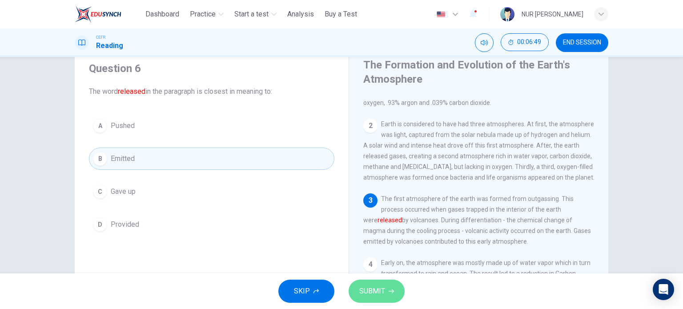
click at [383, 293] on span "SUBMIT" at bounding box center [372, 291] width 26 height 12
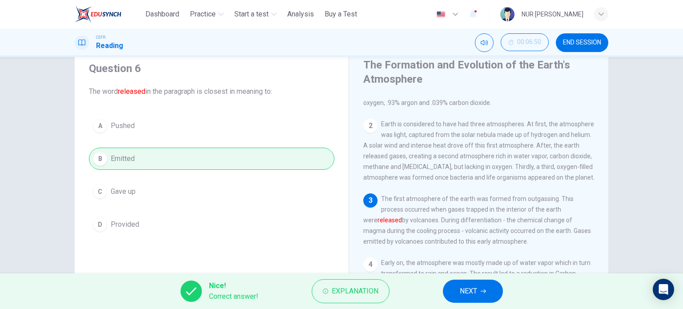
click at [467, 285] on span "NEXT" at bounding box center [468, 291] width 17 height 12
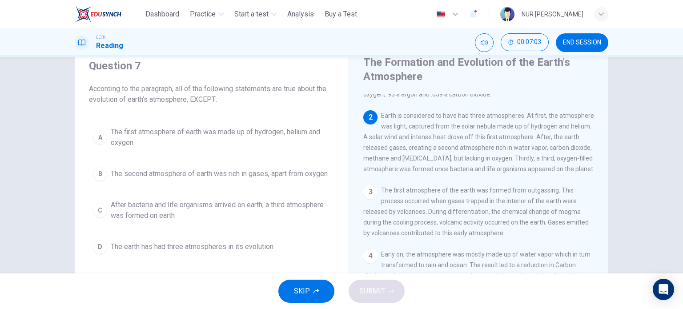
scroll to position [35, 0]
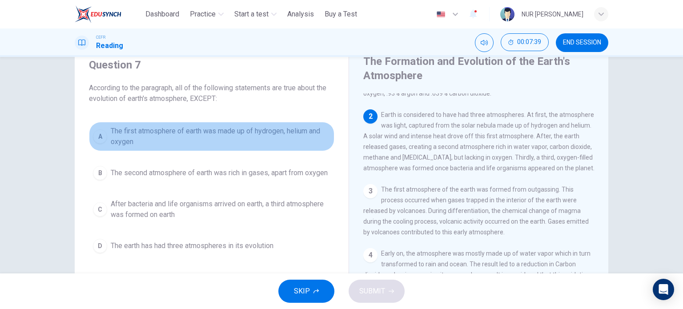
click at [256, 132] on span "The first atmosphere of earth was made up of hydrogen, helium and oxygen" at bounding box center [221, 136] width 220 height 21
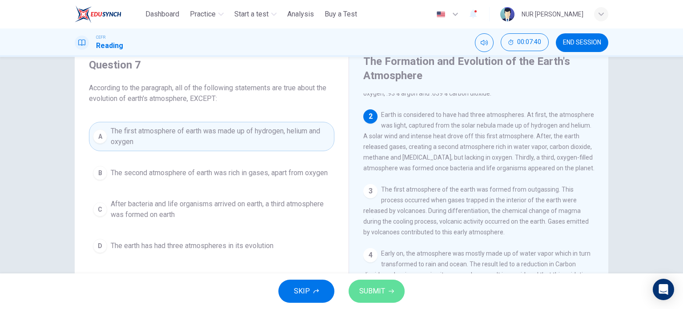
click at [390, 291] on icon "button" at bounding box center [391, 291] width 5 height 4
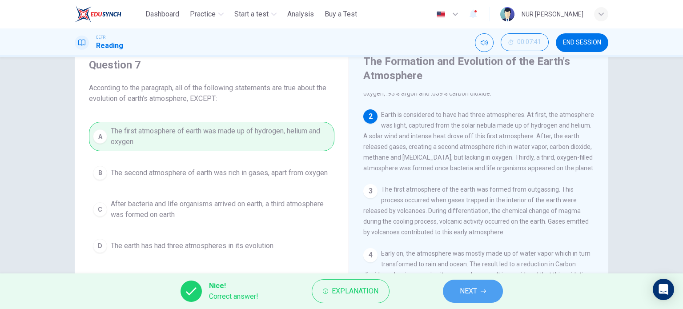
click at [457, 288] on button "NEXT" at bounding box center [473, 291] width 60 height 23
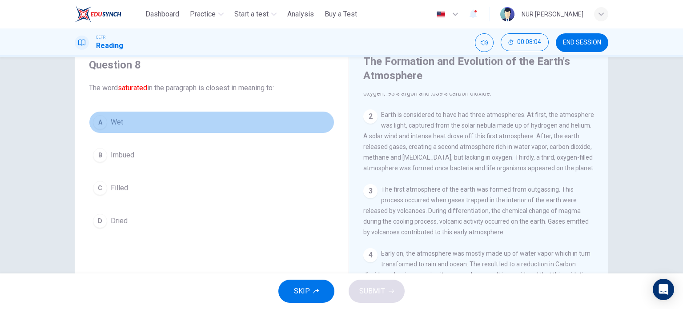
click at [136, 129] on button "A Wet" at bounding box center [211, 122] width 245 height 22
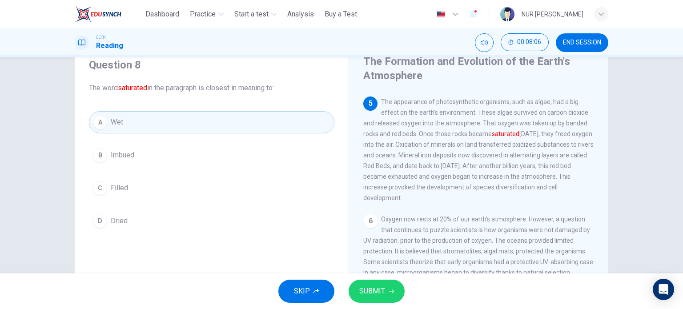
scroll to position [311, 0]
click at [395, 285] on button "SUBMIT" at bounding box center [377, 291] width 56 height 23
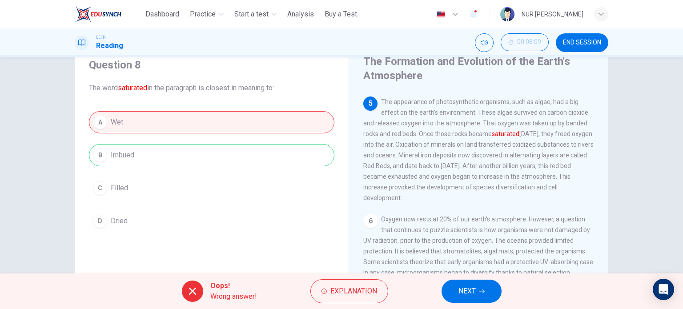
click at [475, 291] on span "NEXT" at bounding box center [466, 291] width 17 height 12
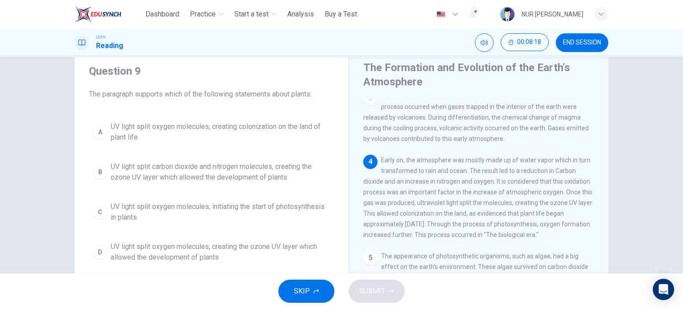
scroll to position [28, 0]
click at [487, 227] on div "4 Early on, the atmosphere was mostly made up of water vapor which in turn tran…" at bounding box center [478, 197] width 231 height 85
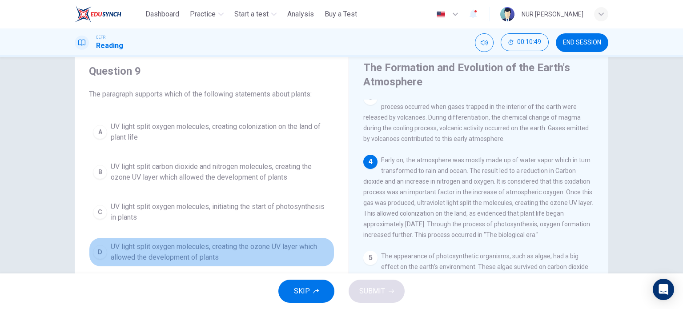
click at [202, 254] on span "UV light split oxygen molecules, creating the ozone UV layer which allowed the …" at bounding box center [221, 251] width 220 height 21
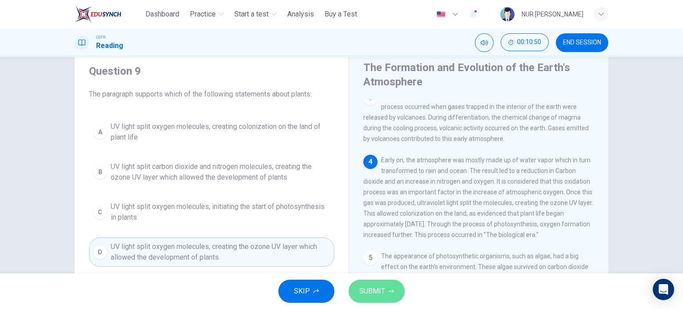
click at [379, 292] on span "SUBMIT" at bounding box center [372, 291] width 26 height 12
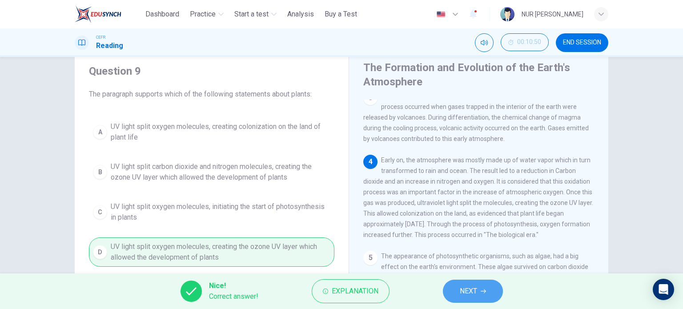
click at [480, 292] on button "NEXT" at bounding box center [473, 291] width 60 height 23
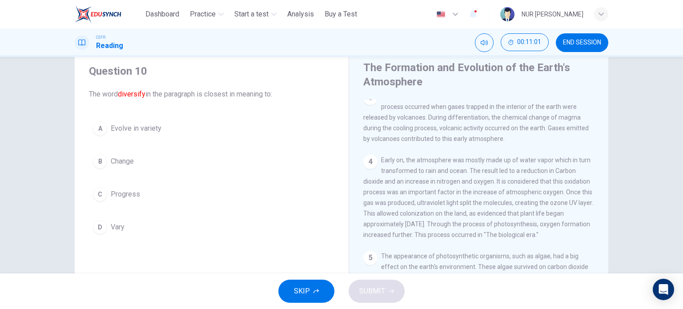
click at [129, 210] on div "A Evolve in variety B Change C Progress D Vary" at bounding box center [211, 177] width 245 height 121
click at [120, 226] on span "Vary" at bounding box center [118, 227] width 14 height 11
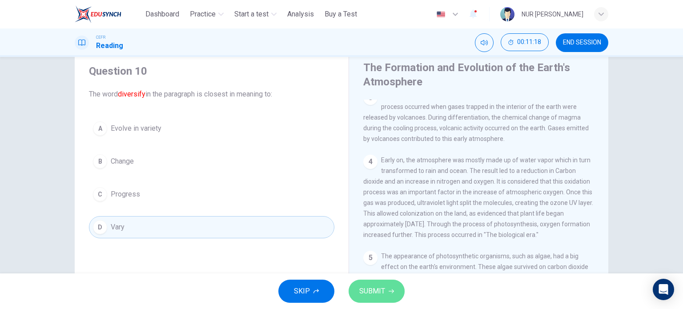
click at [393, 297] on button "SUBMIT" at bounding box center [377, 291] width 56 height 23
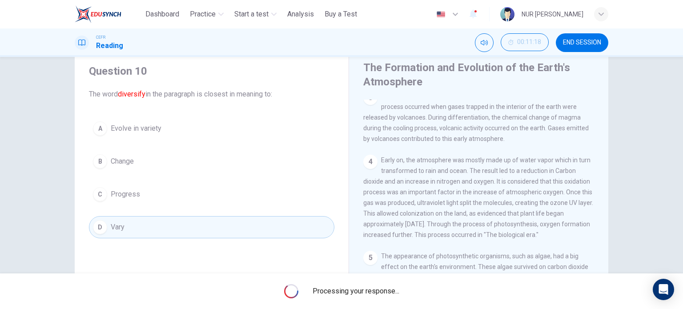
click at [393, 297] on div "Processing your response..." at bounding box center [341, 291] width 683 height 36
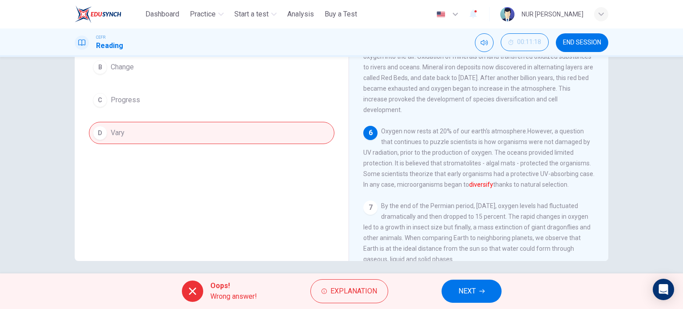
scroll to position [128, 0]
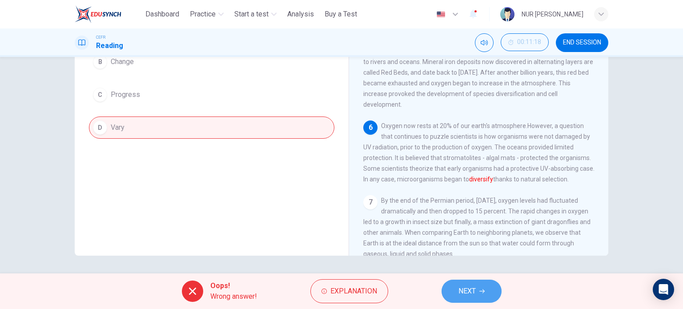
click at [491, 288] on button "NEXT" at bounding box center [472, 291] width 60 height 23
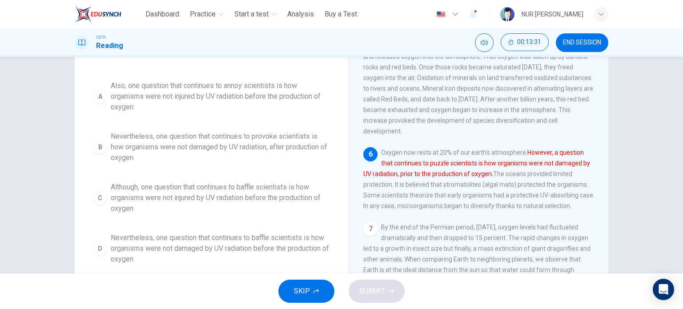
scroll to position [108, 0]
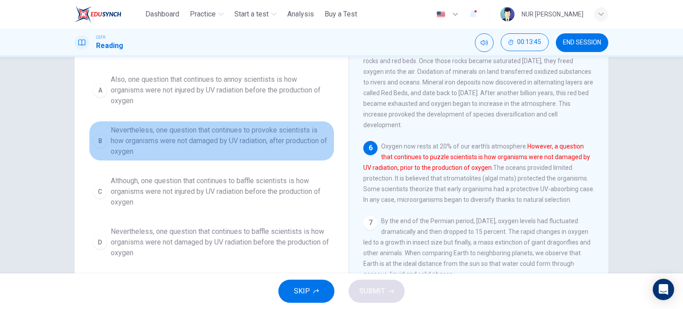
click at [247, 137] on span "Nevertheless, one question that continues to provoke scientists is how organism…" at bounding box center [221, 141] width 220 height 32
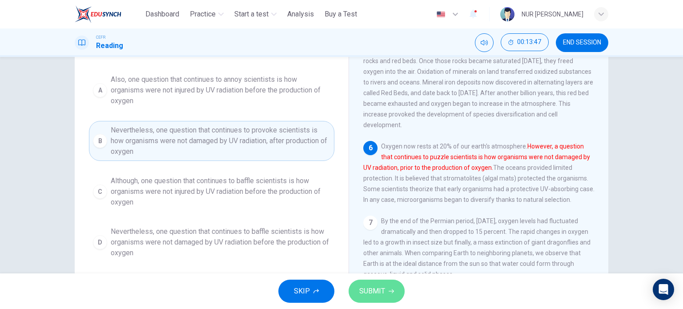
click at [368, 288] on span "SUBMIT" at bounding box center [372, 291] width 26 height 12
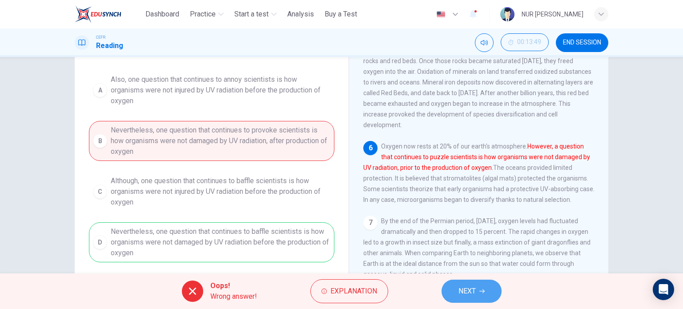
click at [456, 283] on button "NEXT" at bounding box center [472, 291] width 60 height 23
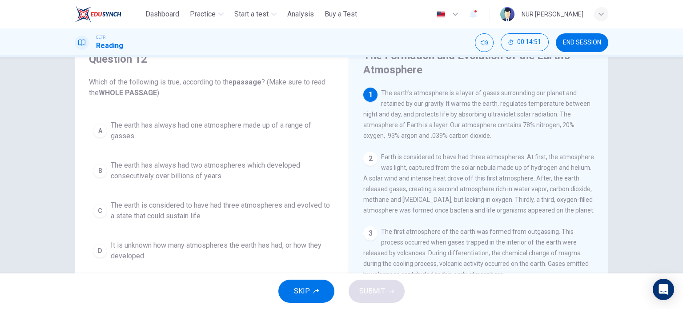
scroll to position [41, 0]
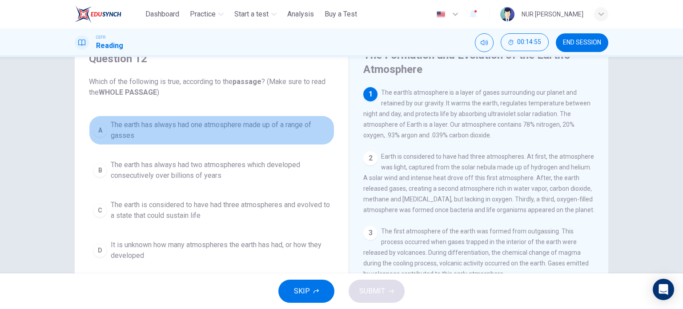
click at [271, 138] on span "The earth has always had one atmosphere made up of a range of gasses" at bounding box center [221, 130] width 220 height 21
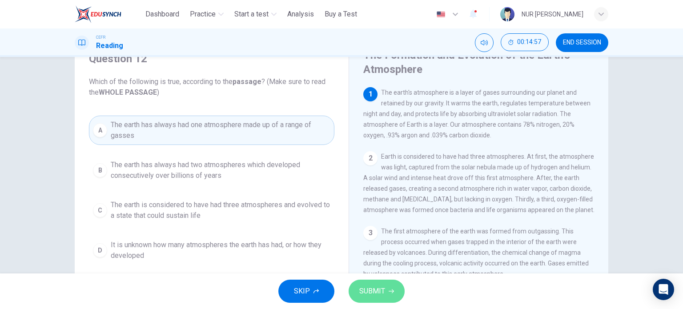
click at [392, 296] on button "SUBMIT" at bounding box center [377, 291] width 56 height 23
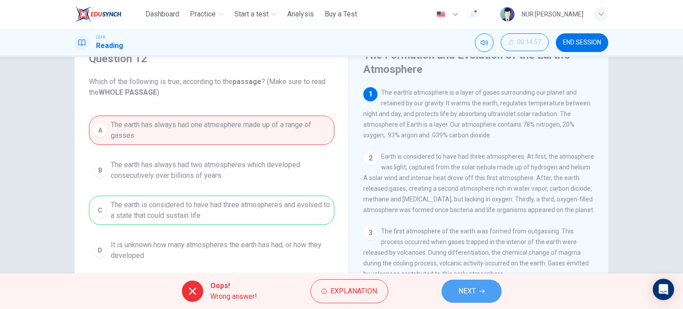
click at [467, 286] on span "NEXT" at bounding box center [466, 291] width 17 height 12
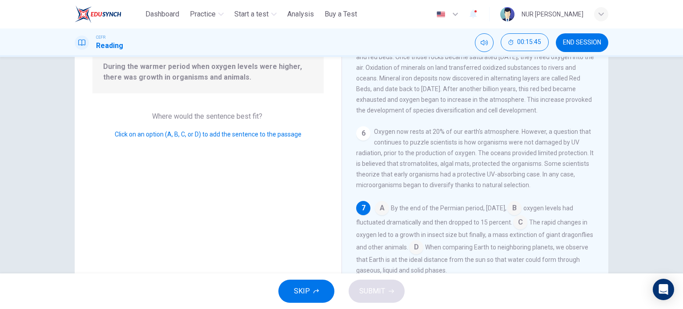
scroll to position [142, 0]
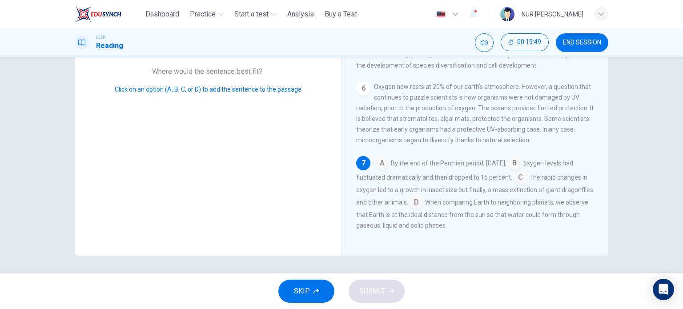
click at [527, 179] on input at bounding box center [520, 178] width 14 height 14
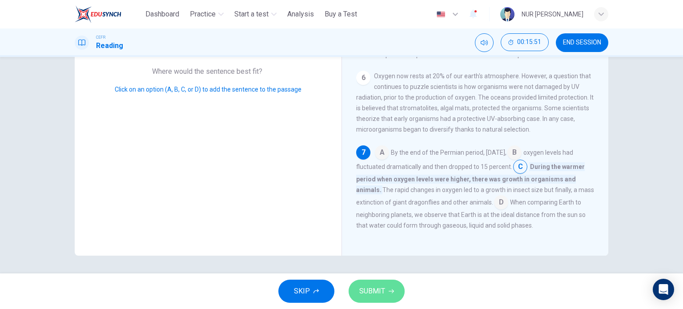
click at [391, 292] on icon "button" at bounding box center [391, 291] width 5 height 5
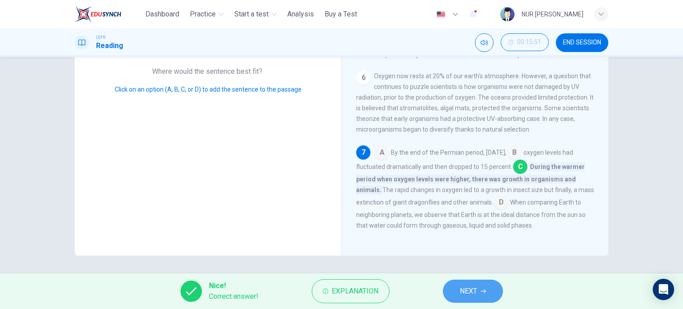
click at [483, 284] on button "NEXT" at bounding box center [473, 291] width 60 height 23
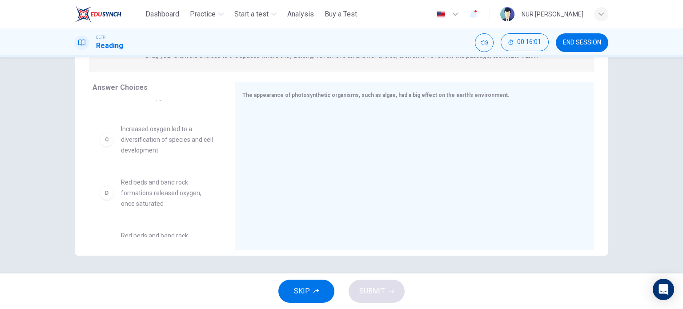
scroll to position [79, 0]
drag, startPoint x: 185, startPoint y: 139, endPoint x: 300, endPoint y: 147, distance: 115.9
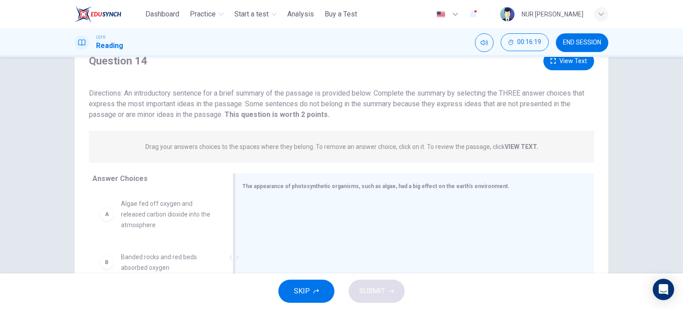
scroll to position [0, 0]
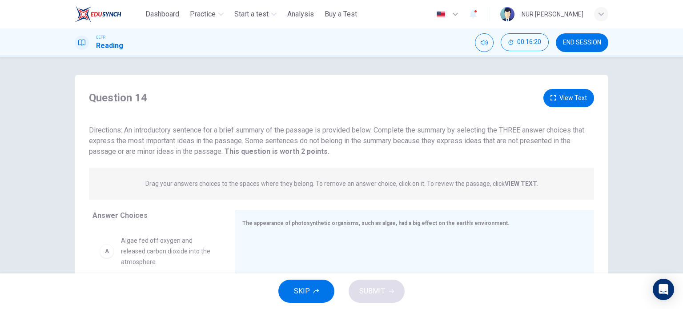
click at [567, 104] on button "View Text" at bounding box center [568, 98] width 51 height 18
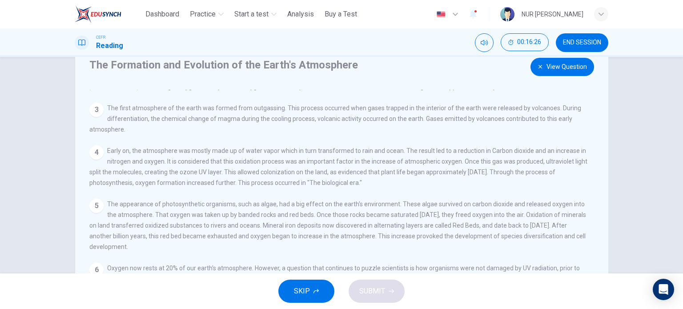
scroll to position [32, 0]
click at [562, 62] on button "View Question" at bounding box center [562, 66] width 64 height 18
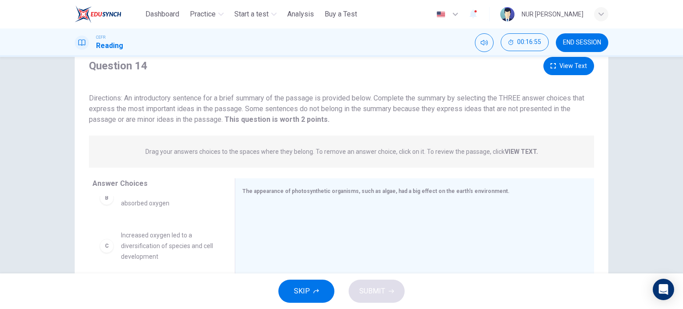
scroll to position [74, 0]
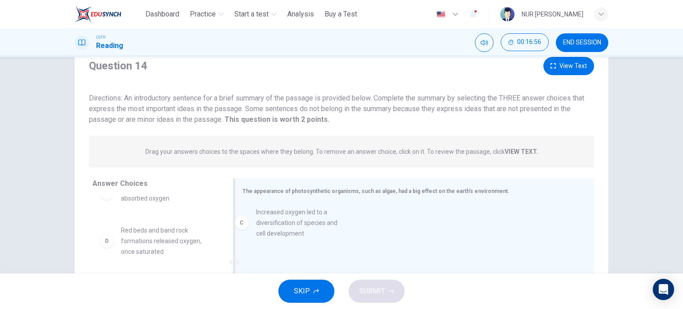
drag, startPoint x: 160, startPoint y: 242, endPoint x: 333, endPoint y: 220, distance: 174.4
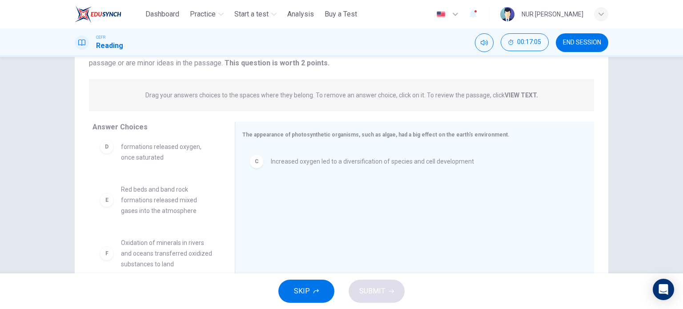
scroll to position [88, 0]
drag, startPoint x: 149, startPoint y: 249, endPoint x: 306, endPoint y: 222, distance: 159.2
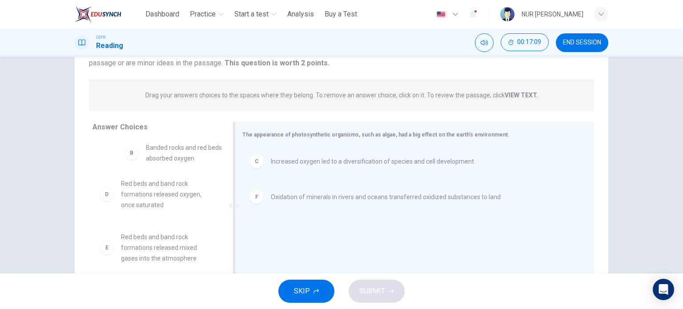
drag, startPoint x: 149, startPoint y: 161, endPoint x: 337, endPoint y: 177, distance: 188.8
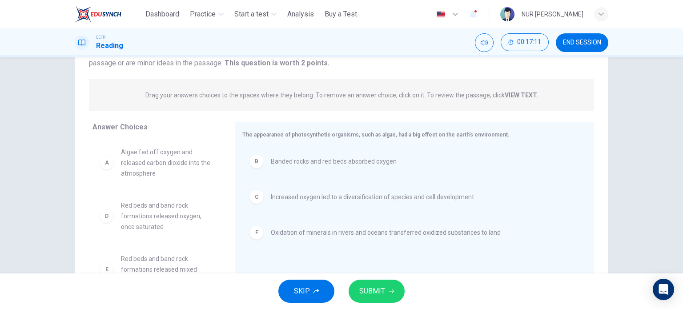
scroll to position [0, 0]
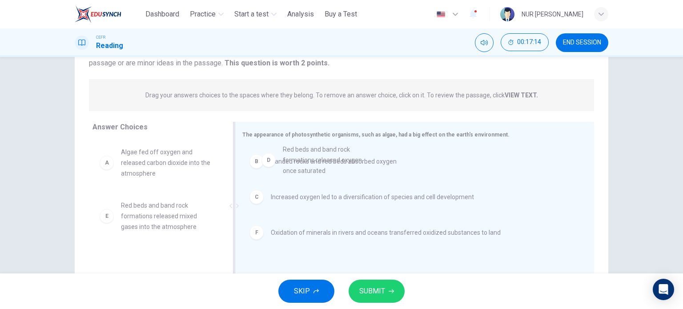
drag, startPoint x: 161, startPoint y: 222, endPoint x: 344, endPoint y: 162, distance: 192.2
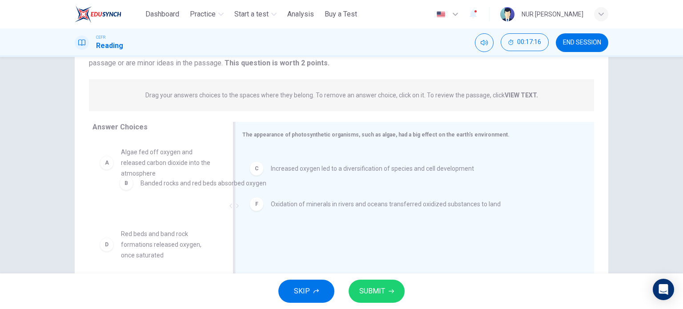
drag, startPoint x: 341, startPoint y: 162, endPoint x: 171, endPoint y: 190, distance: 172.5
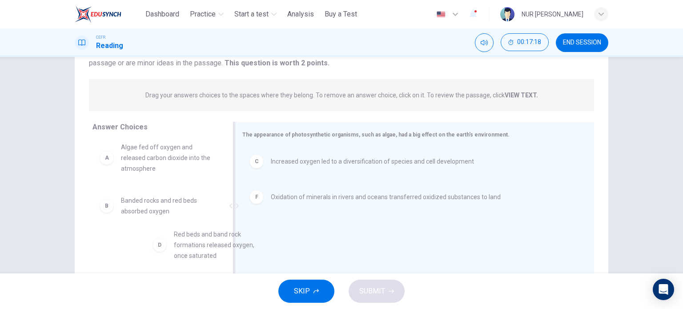
scroll to position [7, 0]
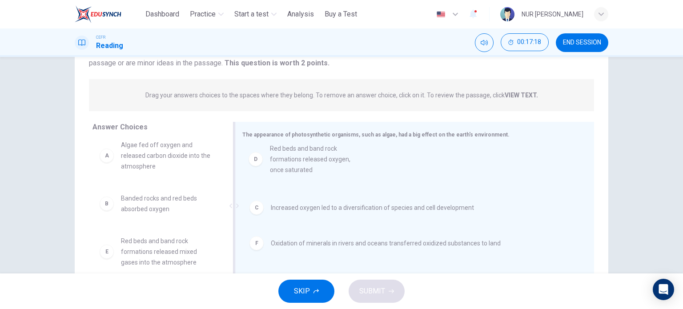
drag, startPoint x: 137, startPoint y: 249, endPoint x: 293, endPoint y: 150, distance: 185.5
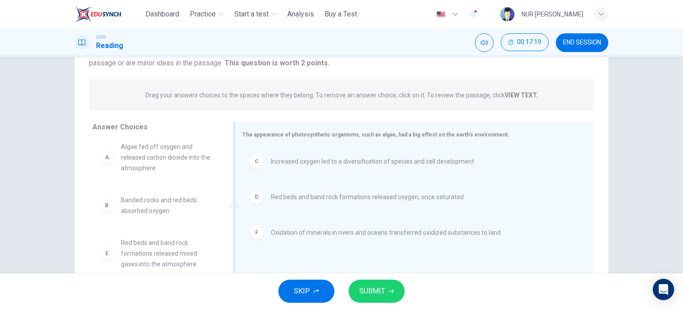
scroll to position [5, 0]
click at [383, 293] on span "SUBMIT" at bounding box center [372, 291] width 26 height 12
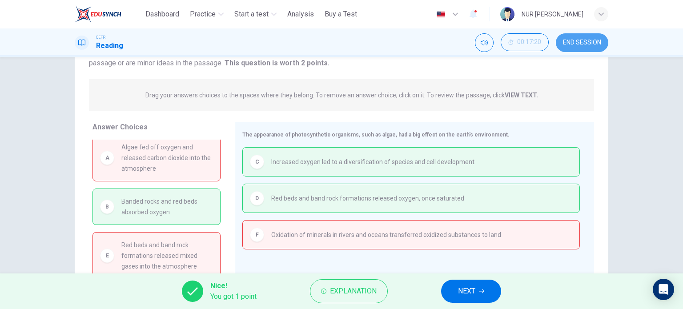
click at [570, 46] on span "END SESSION" at bounding box center [582, 42] width 38 height 7
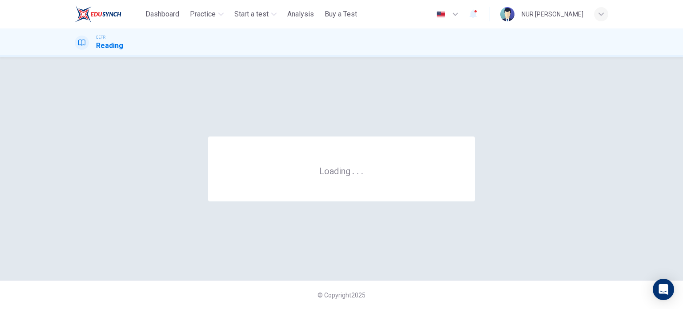
scroll to position [0, 0]
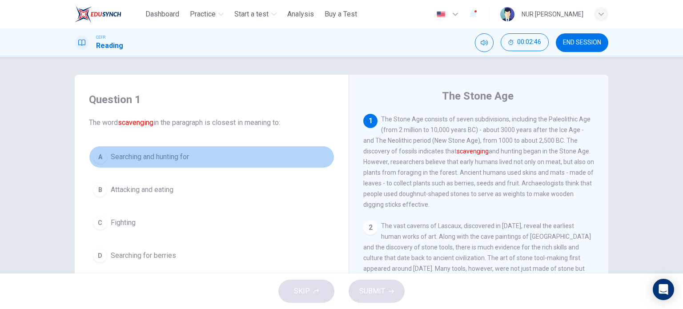
click at [158, 158] on span "Searching and hunting for" at bounding box center [150, 157] width 78 height 11
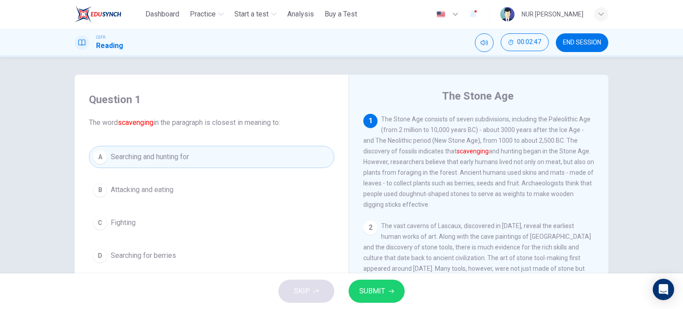
scroll to position [34, 0]
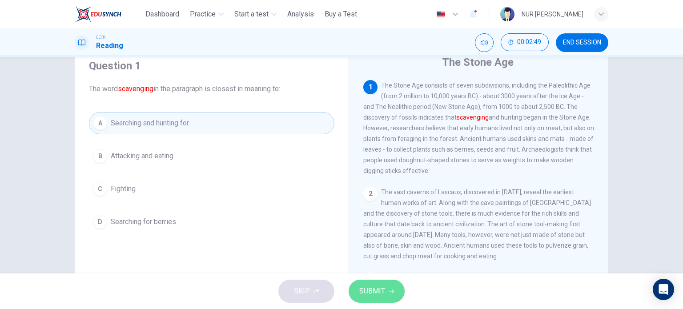
click at [394, 289] on button "SUBMIT" at bounding box center [377, 291] width 56 height 23
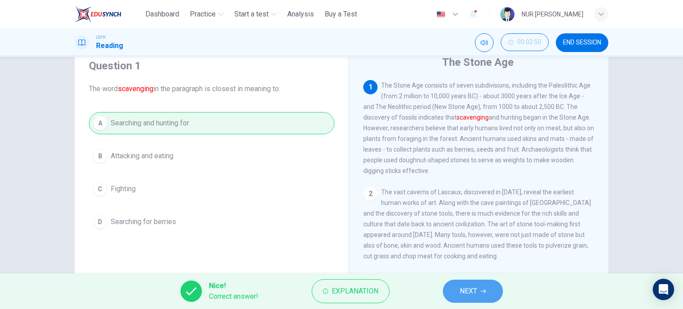
click at [458, 292] on button "NEXT" at bounding box center [473, 291] width 60 height 23
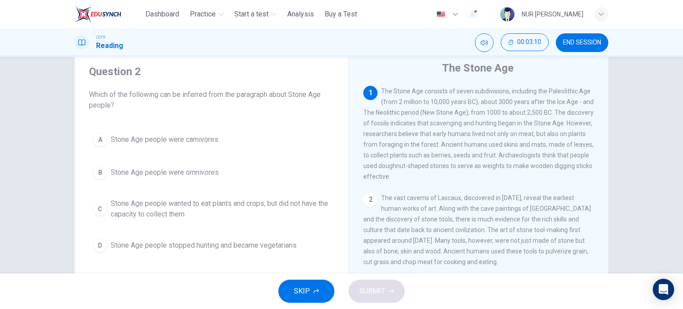
scroll to position [33, 0]
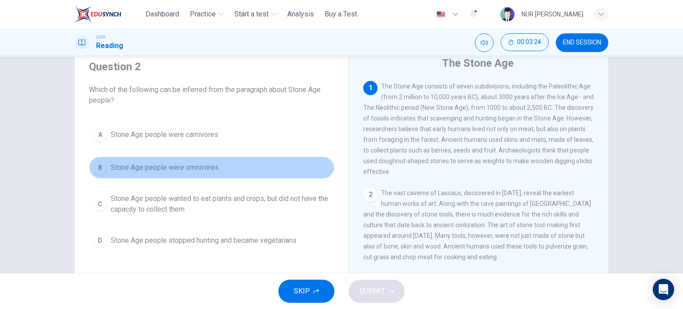
click at [203, 167] on span "Stone Age people were omnivores" at bounding box center [165, 167] width 108 height 11
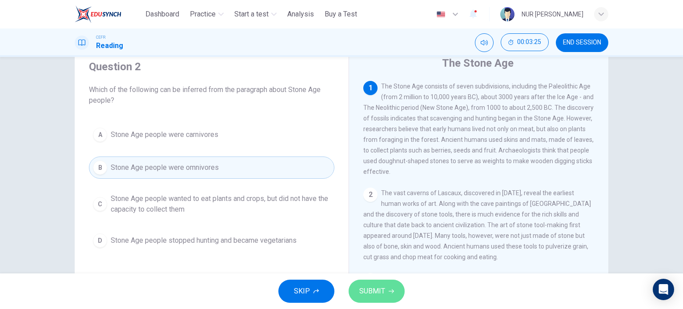
click at [374, 289] on span "SUBMIT" at bounding box center [372, 291] width 26 height 12
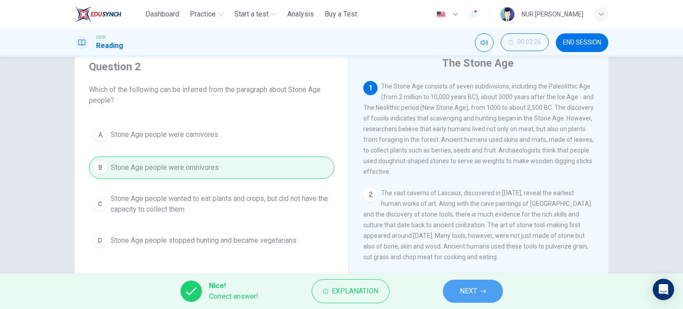
click at [465, 289] on span "NEXT" at bounding box center [468, 291] width 17 height 12
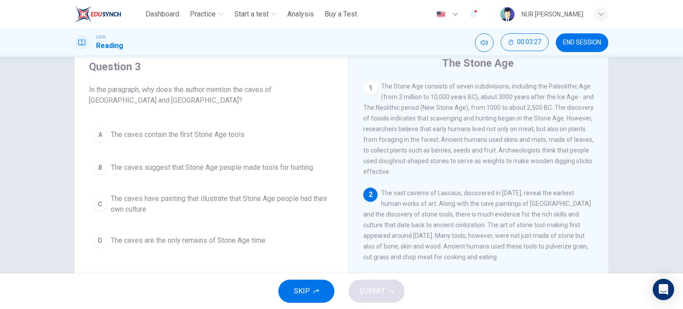
scroll to position [40, 0]
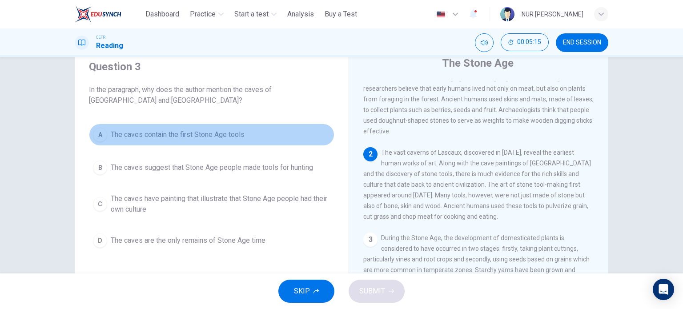
click at [230, 131] on span "The caves contain the first Stone Age tools" at bounding box center [178, 134] width 134 height 11
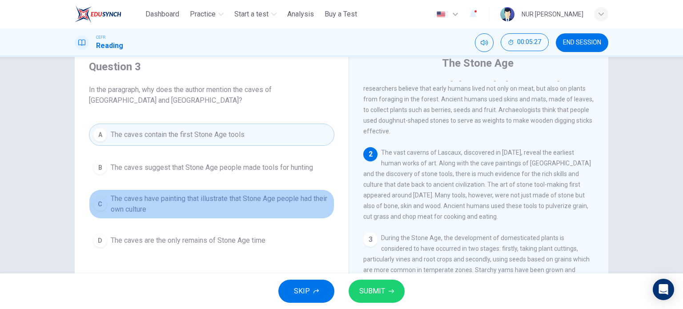
click at [261, 207] on span "The caves have painting that illustrate that Stone Age people had their own cul…" at bounding box center [221, 203] width 220 height 21
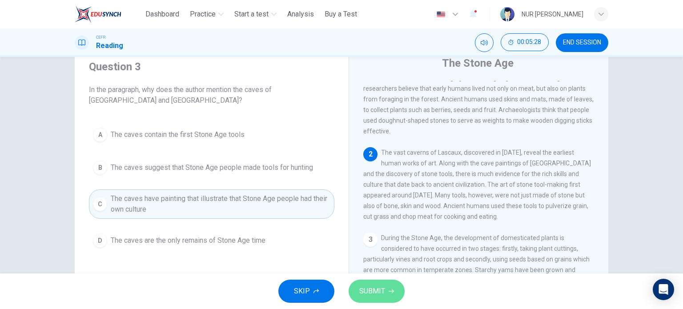
click at [369, 286] on span "SUBMIT" at bounding box center [372, 291] width 26 height 12
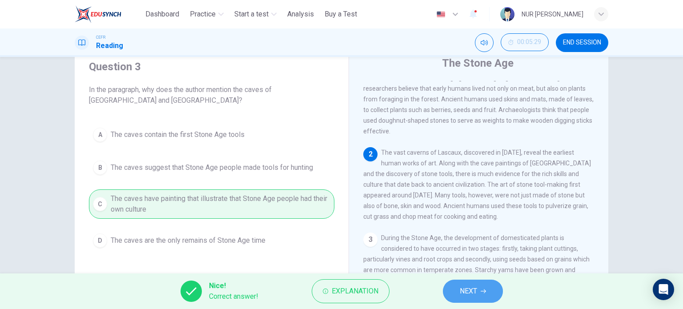
click at [462, 289] on span "NEXT" at bounding box center [468, 291] width 17 height 12
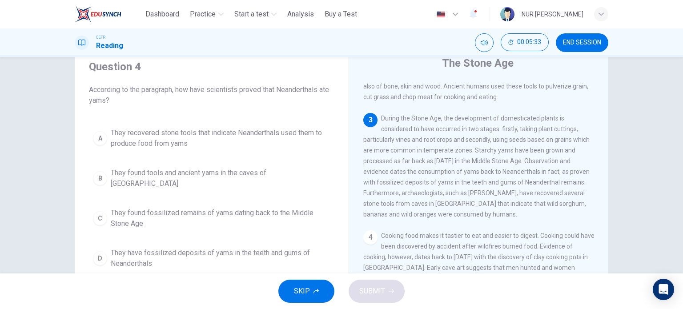
scroll to position [160, 0]
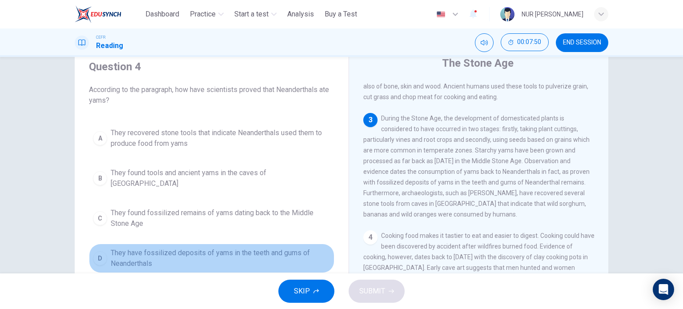
click at [222, 248] on span "They have fossilized deposits of yams in the teeth and gums of Neanderthals" at bounding box center [221, 258] width 220 height 21
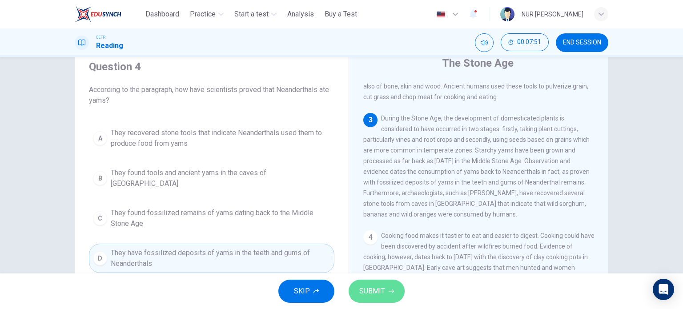
click at [362, 292] on span "SUBMIT" at bounding box center [372, 291] width 26 height 12
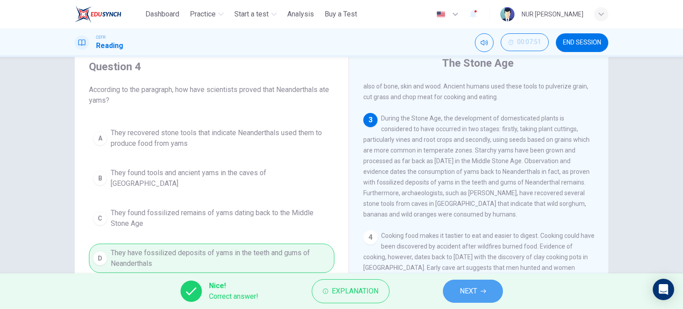
click at [448, 290] on button "NEXT" at bounding box center [473, 291] width 60 height 23
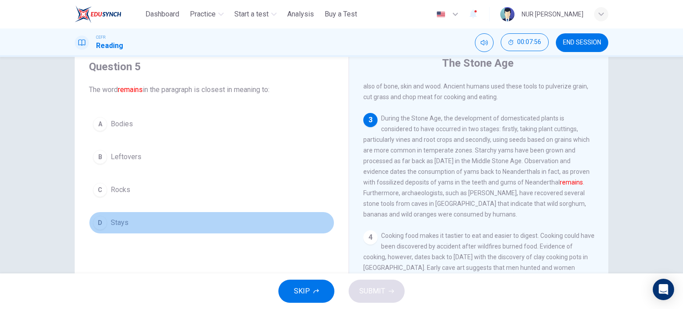
click at [111, 225] on span "Stays" at bounding box center [120, 222] width 18 height 11
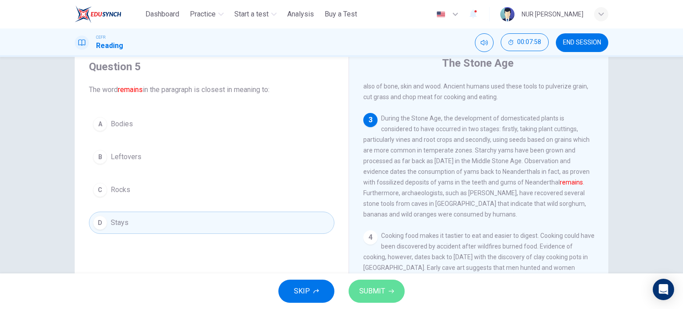
click at [365, 289] on span "SUBMIT" at bounding box center [372, 291] width 26 height 12
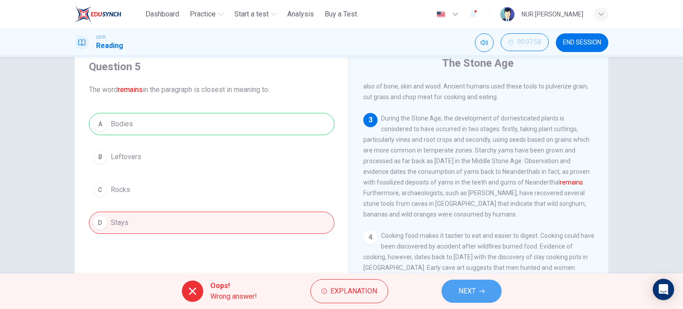
click at [477, 286] on button "NEXT" at bounding box center [472, 291] width 60 height 23
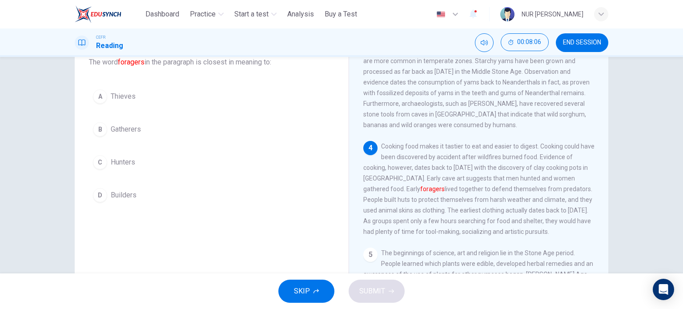
scroll to position [60, 0]
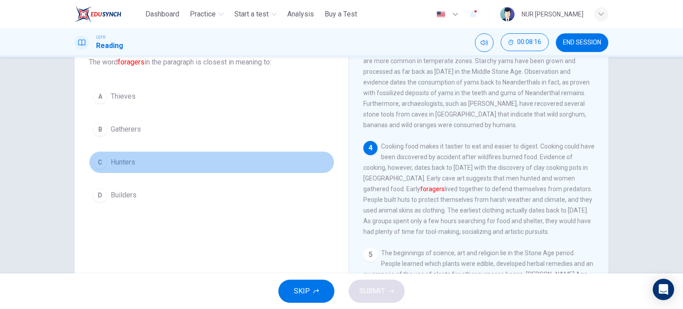
click at [135, 162] on button "C Hunters" at bounding box center [211, 162] width 245 height 22
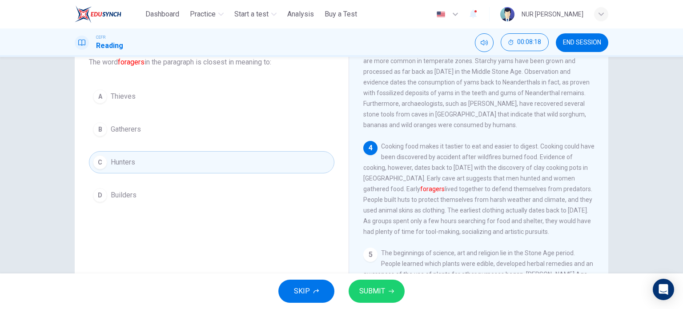
click at [382, 285] on span "SUBMIT" at bounding box center [372, 291] width 26 height 12
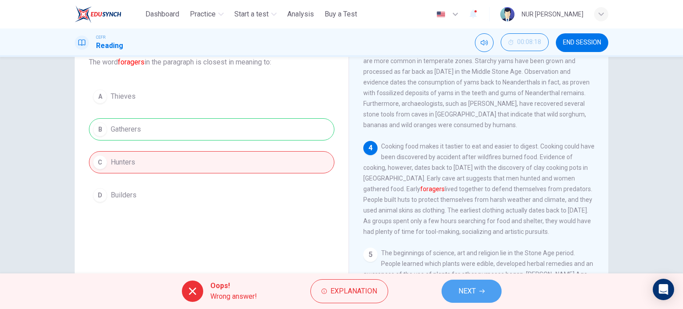
click at [475, 283] on button "NEXT" at bounding box center [472, 291] width 60 height 23
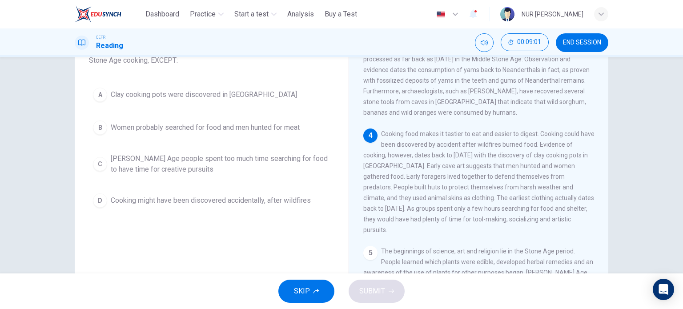
scroll to position [74, 0]
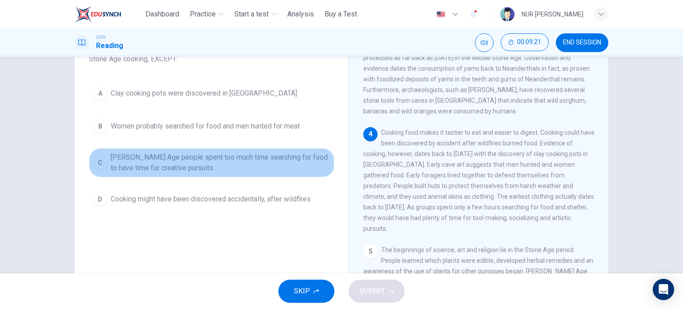
click at [266, 148] on button "C Stone Age people spent too much time searching for food to have time for crea…" at bounding box center [211, 162] width 245 height 29
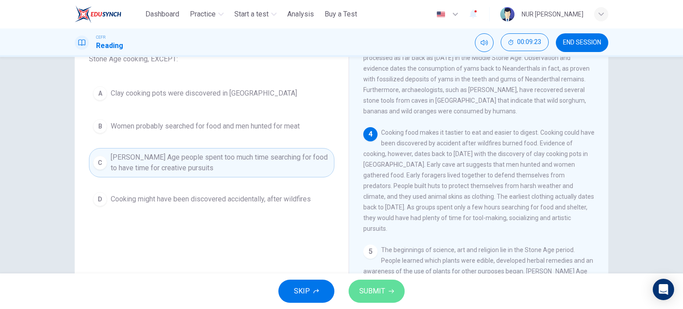
click at [365, 286] on span "SUBMIT" at bounding box center [372, 291] width 26 height 12
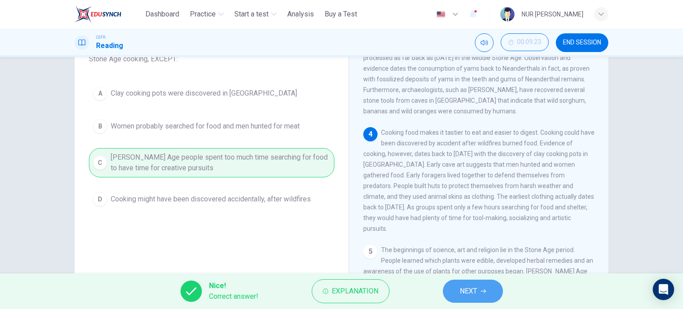
click at [454, 301] on button "NEXT" at bounding box center [473, 291] width 60 height 23
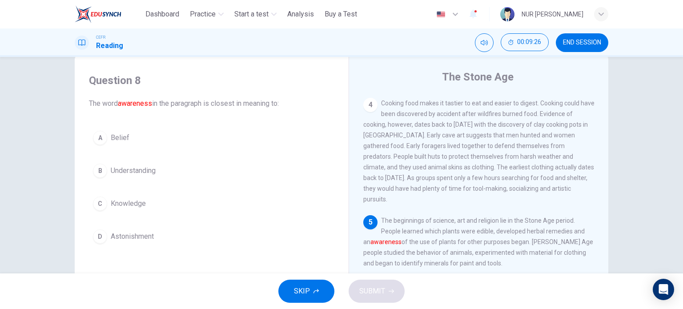
scroll to position [312, 0]
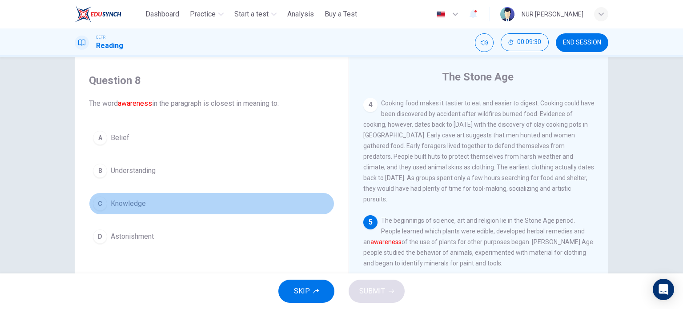
click at [139, 205] on span "Knowledge" at bounding box center [128, 203] width 35 height 11
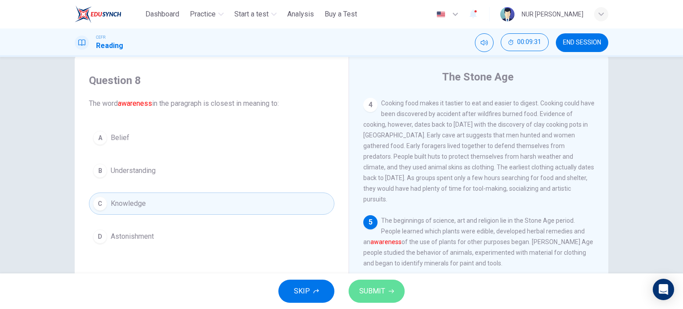
click at [362, 289] on span "SUBMIT" at bounding box center [372, 291] width 26 height 12
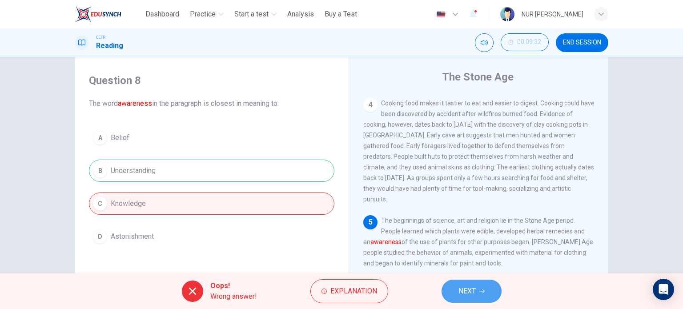
click at [476, 290] on button "NEXT" at bounding box center [472, 291] width 60 height 23
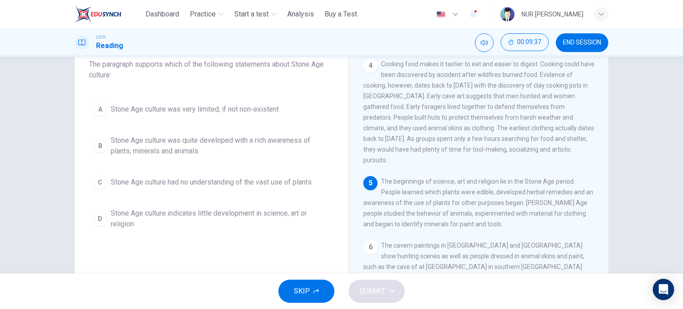
scroll to position [58, 0]
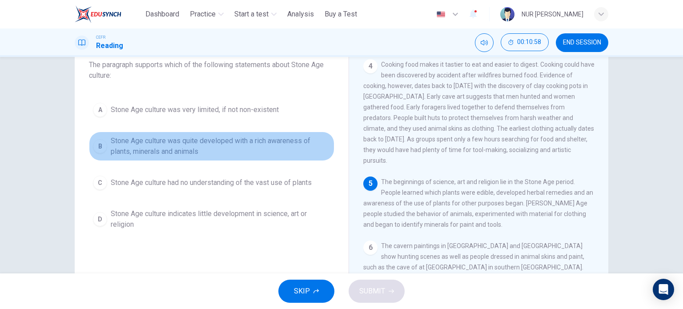
click at [221, 141] on span "Stone Age culture was quite developed with a rich awareness of plants, minerals…" at bounding box center [221, 146] width 220 height 21
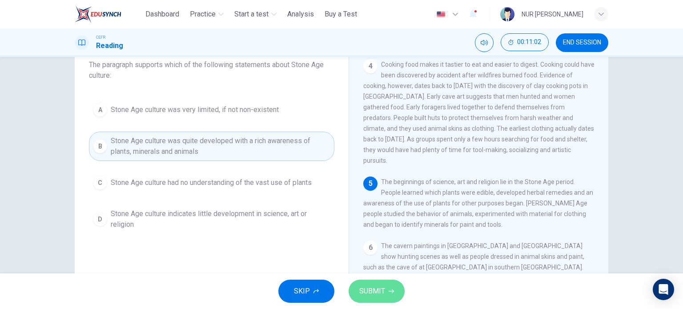
click at [382, 296] on span "SUBMIT" at bounding box center [372, 291] width 26 height 12
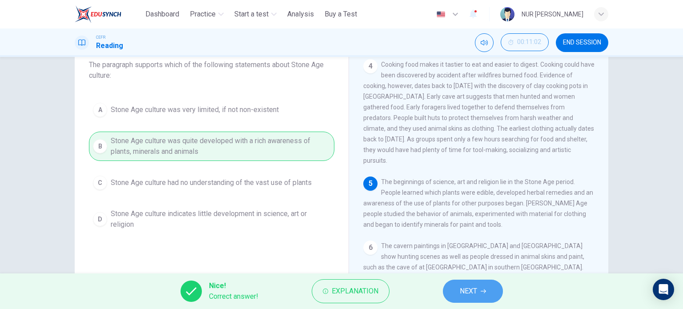
click at [462, 285] on span "NEXT" at bounding box center [468, 291] width 17 height 12
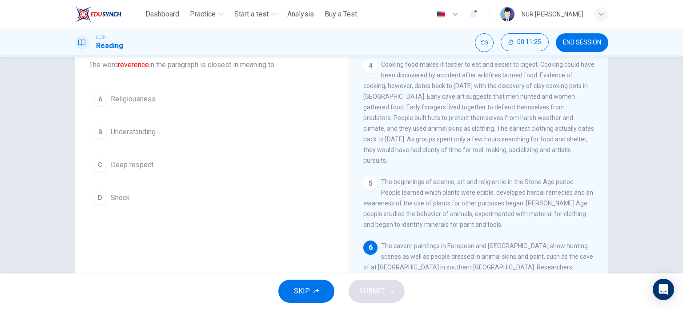
click at [110, 158] on button "C Deep respect" at bounding box center [211, 165] width 245 height 22
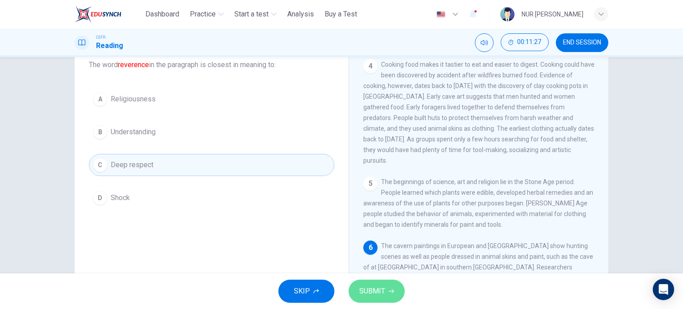
click at [373, 287] on span "SUBMIT" at bounding box center [372, 291] width 26 height 12
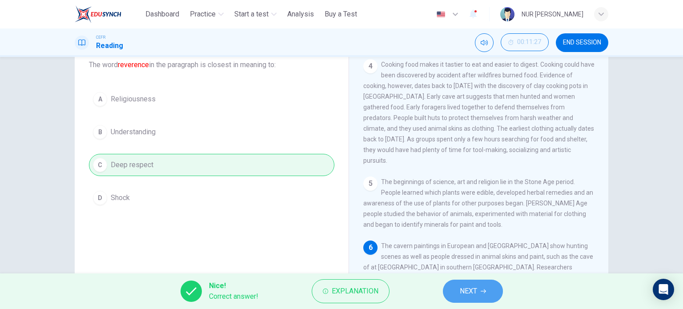
click at [486, 286] on button "NEXT" at bounding box center [473, 291] width 60 height 23
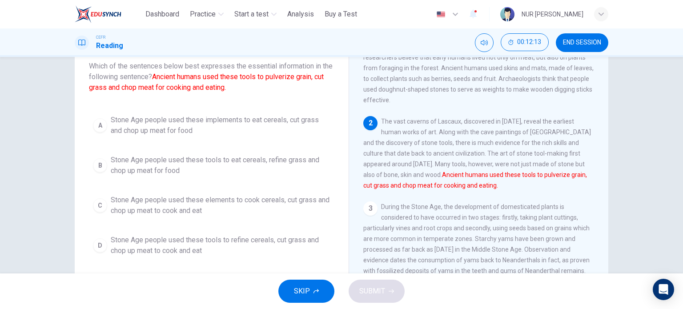
scroll to position [56, 0]
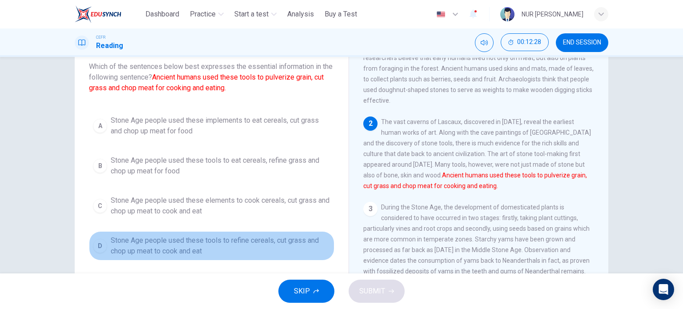
click at [259, 241] on span "Stone Age people used these tools to refine cereals, cut grass and chop up meat…" at bounding box center [221, 245] width 220 height 21
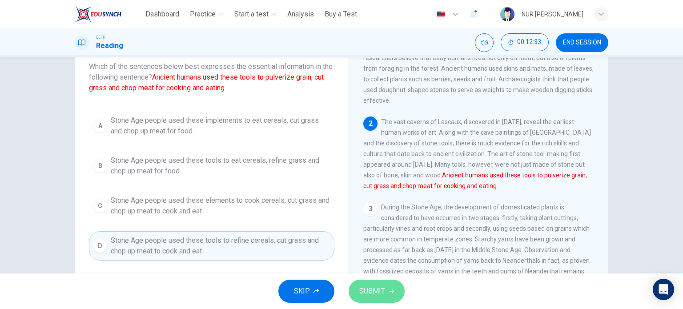
click at [387, 294] on button "SUBMIT" at bounding box center [377, 291] width 56 height 23
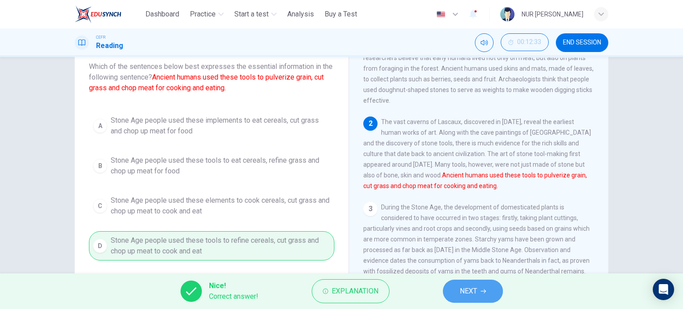
click at [489, 295] on button "NEXT" at bounding box center [473, 291] width 60 height 23
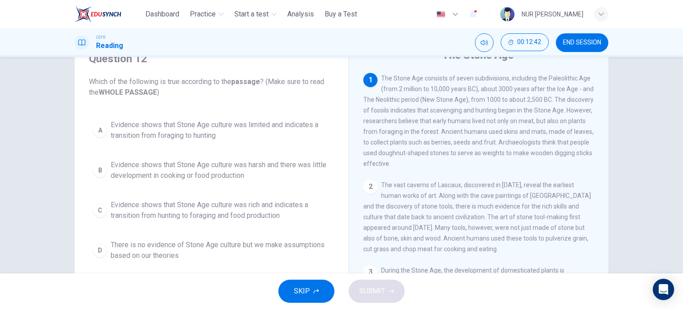
scroll to position [37, 0]
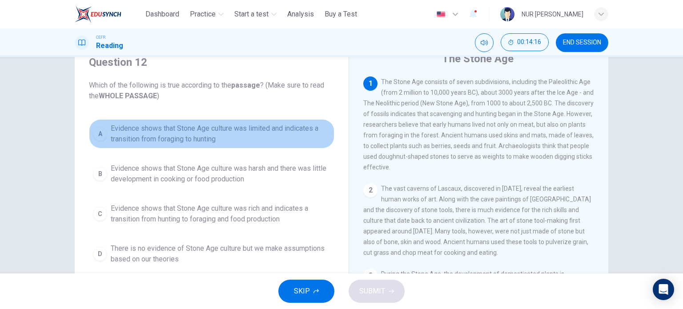
click at [228, 137] on span "Evidence shows that Stone Age culture was limited and indicates a transition fr…" at bounding box center [221, 133] width 220 height 21
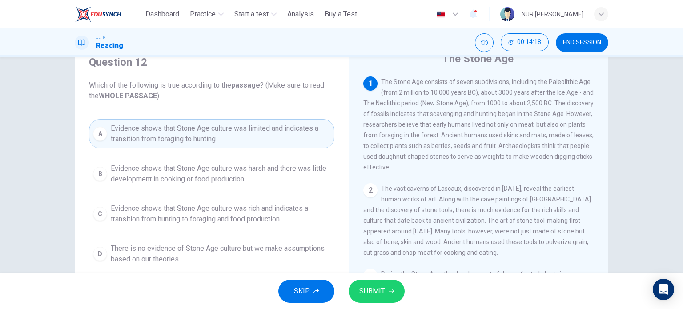
click at [383, 295] on span "SUBMIT" at bounding box center [372, 291] width 26 height 12
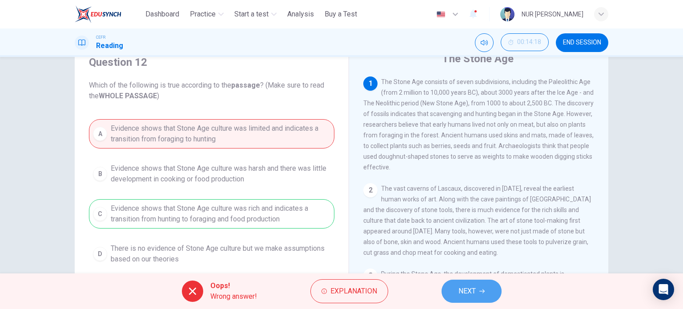
click at [454, 293] on button "NEXT" at bounding box center [472, 291] width 60 height 23
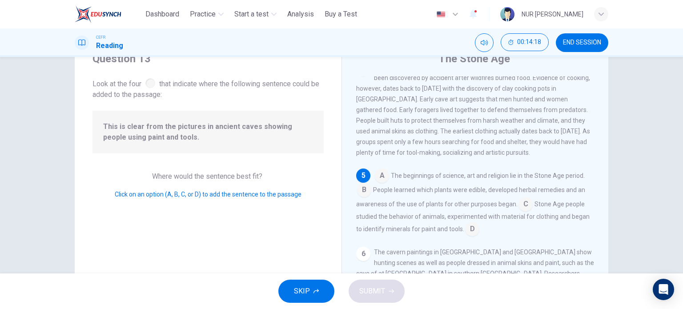
scroll to position [328, 0]
click at [365, 198] on input at bounding box center [364, 191] width 14 height 14
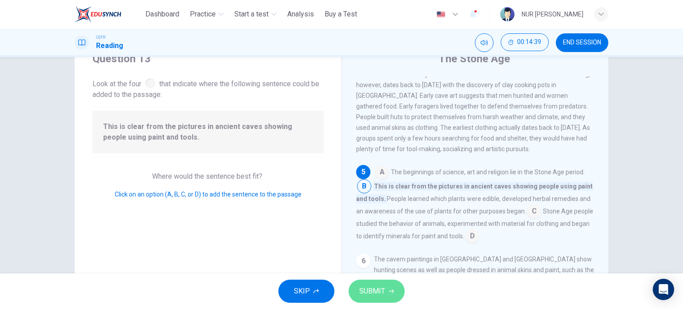
click at [379, 285] on span "SUBMIT" at bounding box center [372, 291] width 26 height 12
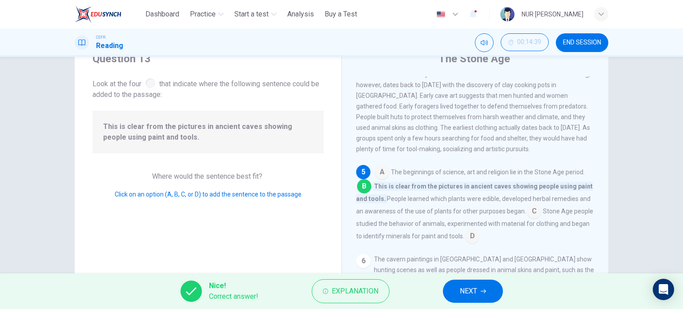
click at [475, 283] on button "NEXT" at bounding box center [473, 291] width 60 height 23
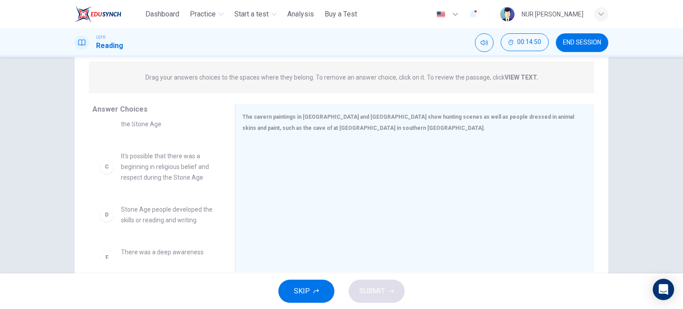
scroll to position [107, 0]
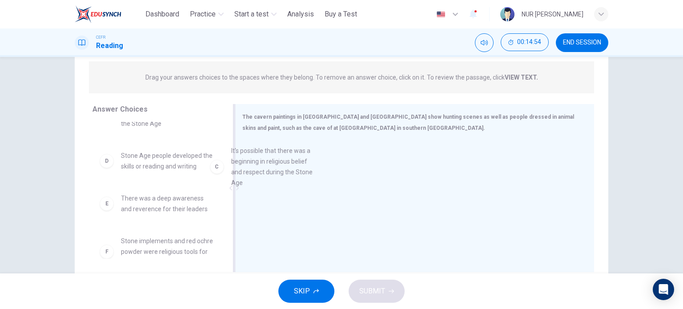
drag, startPoint x: 157, startPoint y: 158, endPoint x: 285, endPoint y: 163, distance: 128.6
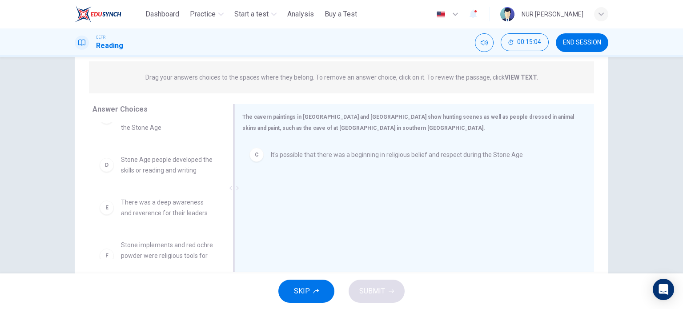
scroll to position [0, 0]
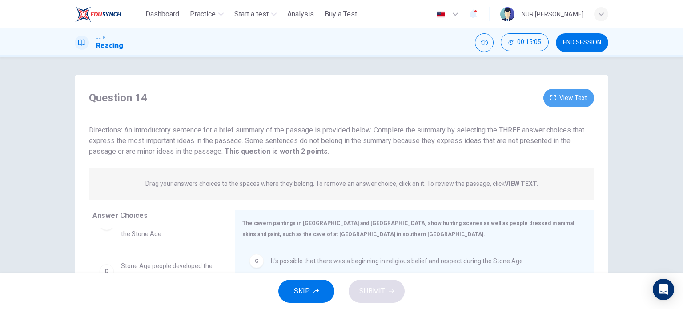
click at [563, 102] on button "View Text" at bounding box center [568, 98] width 51 height 18
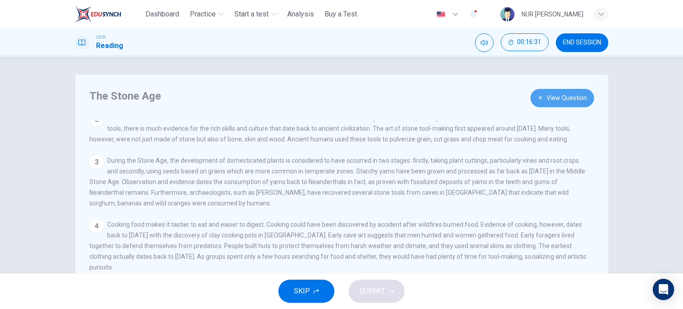
click at [560, 98] on button "View Question" at bounding box center [562, 98] width 64 height 18
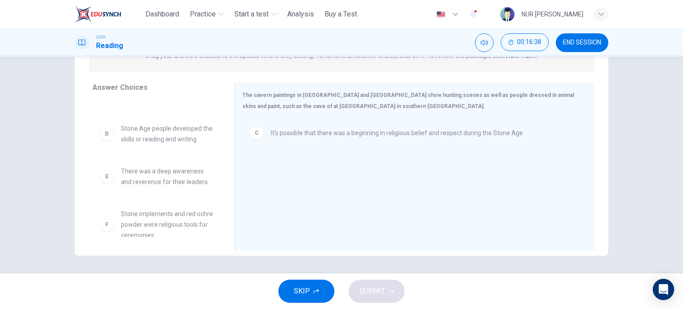
scroll to position [112, 0]
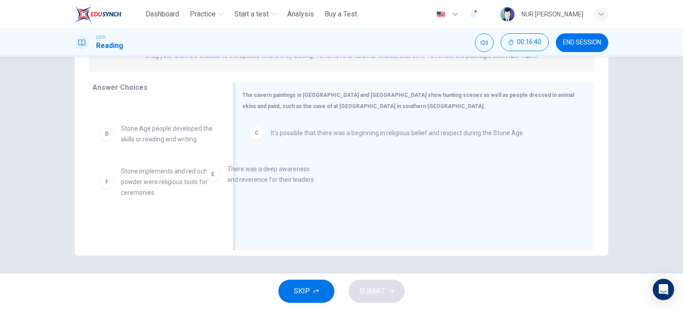
drag, startPoint x: 164, startPoint y: 171, endPoint x: 400, endPoint y: 202, distance: 238.6
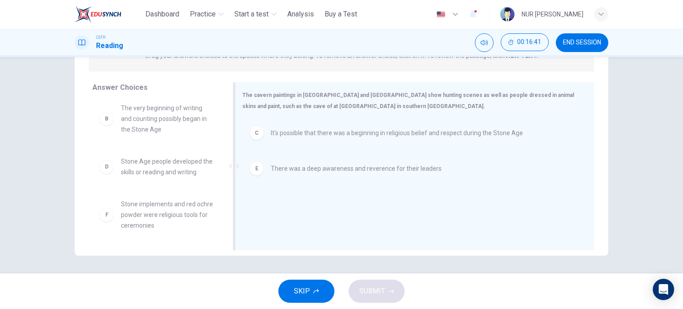
scroll to position [69, 0]
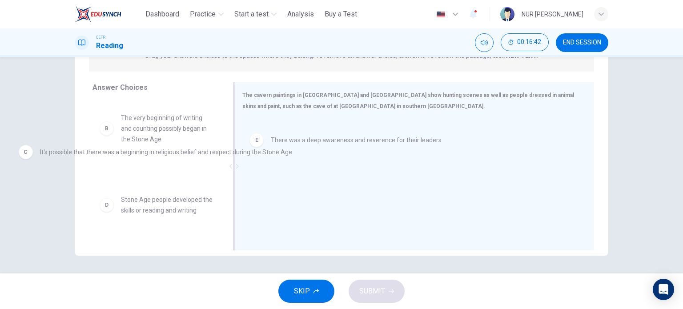
drag, startPoint x: 410, startPoint y: 137, endPoint x: 174, endPoint y: 156, distance: 236.5
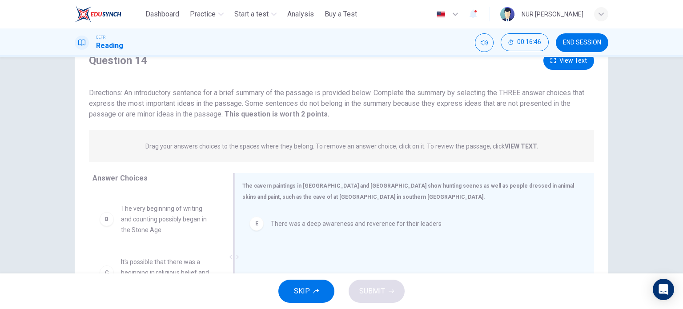
scroll to position [37, 0]
click at [581, 68] on button "View Text" at bounding box center [568, 61] width 51 height 18
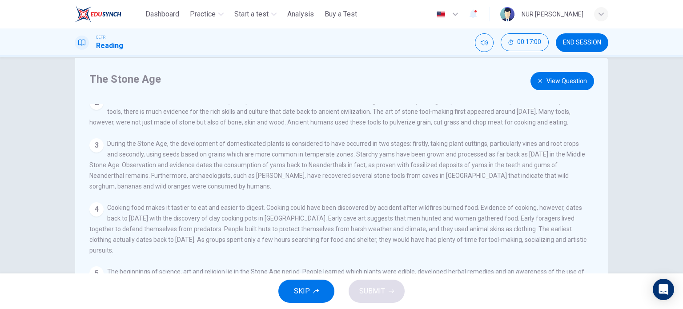
scroll to position [0, 0]
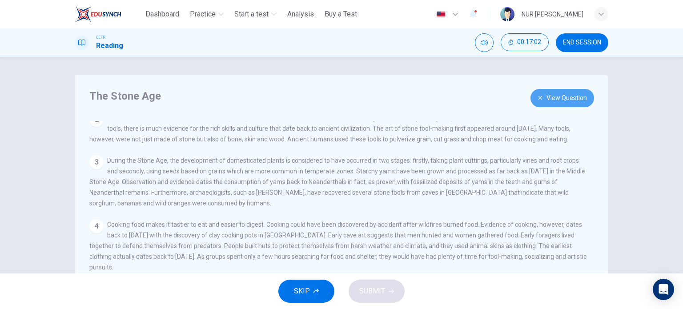
click at [551, 90] on button "View Question" at bounding box center [562, 98] width 64 height 18
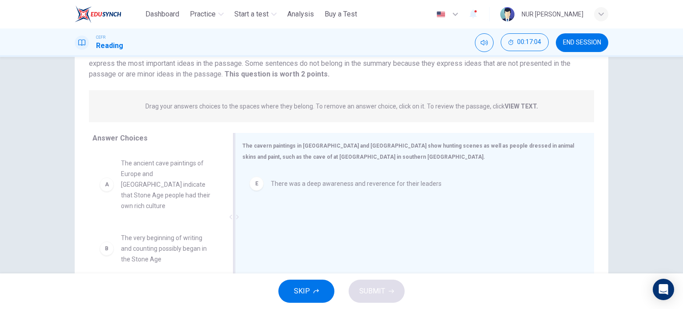
scroll to position [78, 0]
drag, startPoint x: 197, startPoint y: 235, endPoint x: 325, endPoint y: 200, distance: 132.2
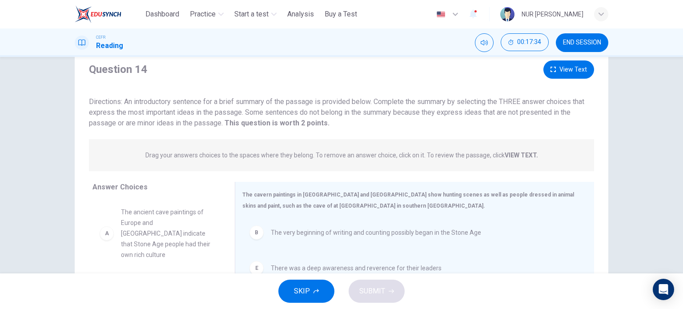
scroll to position [19, 0]
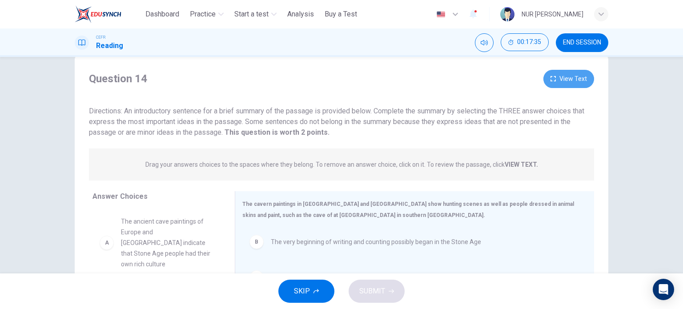
click at [583, 81] on button "View Text" at bounding box center [568, 79] width 51 height 18
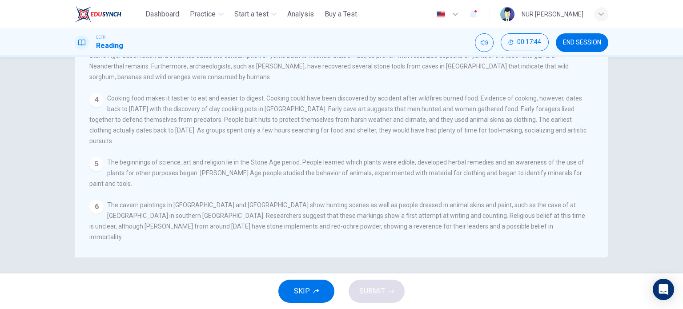
scroll to position [0, 0]
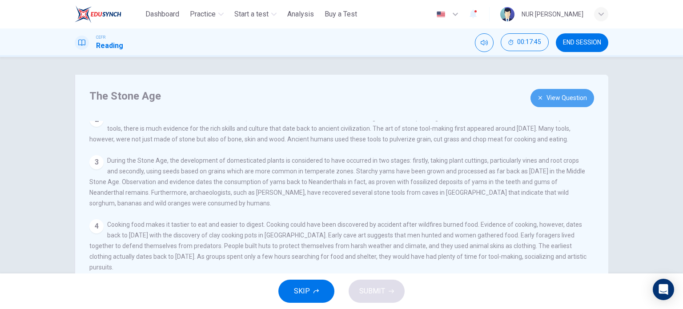
click at [558, 102] on button "View Question" at bounding box center [562, 98] width 64 height 18
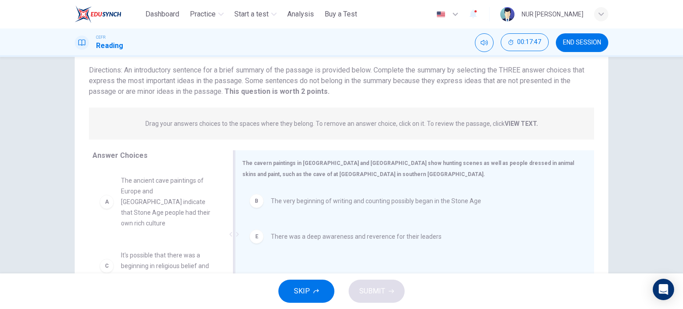
scroll to position [60, 0]
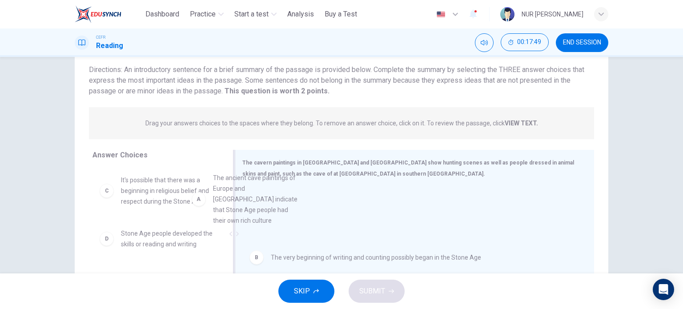
drag, startPoint x: 167, startPoint y: 207, endPoint x: 323, endPoint y: 204, distance: 156.1
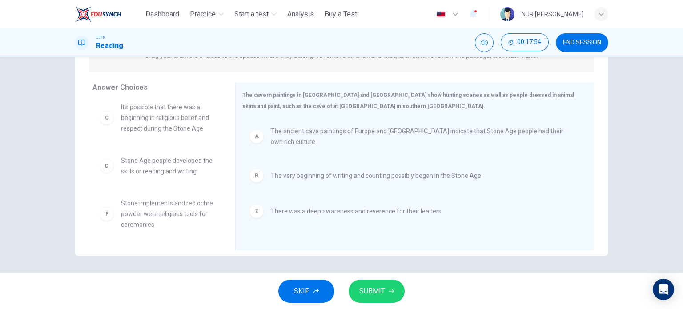
scroll to position [5, 0]
click at [374, 289] on span "SUBMIT" at bounding box center [372, 291] width 26 height 12
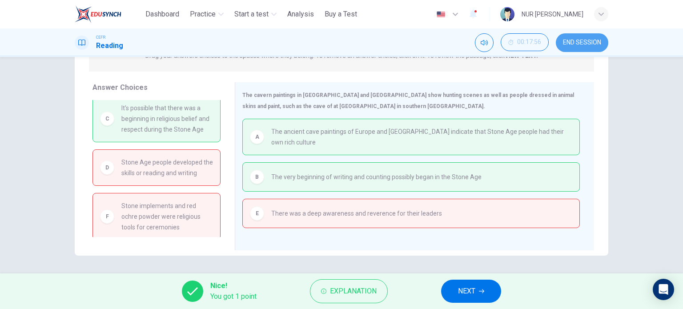
click at [598, 39] on span "END SESSION" at bounding box center [582, 42] width 38 height 7
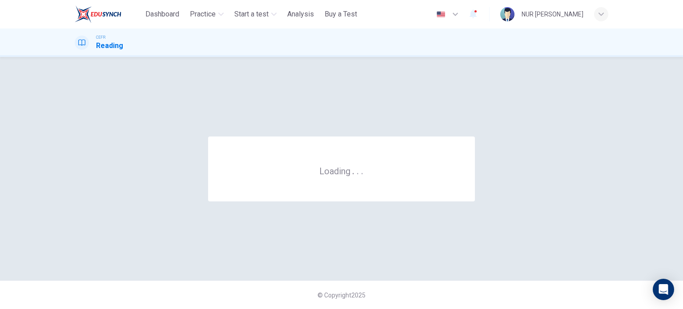
scroll to position [0, 0]
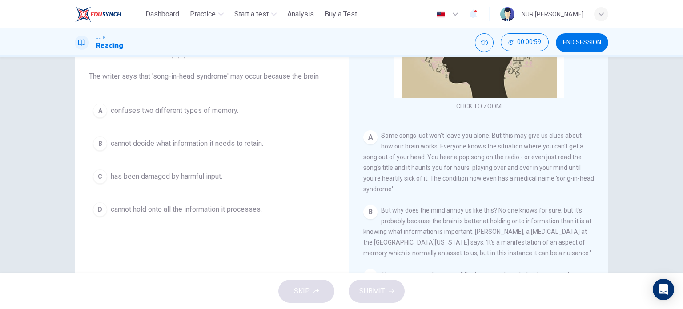
scroll to position [104, 0]
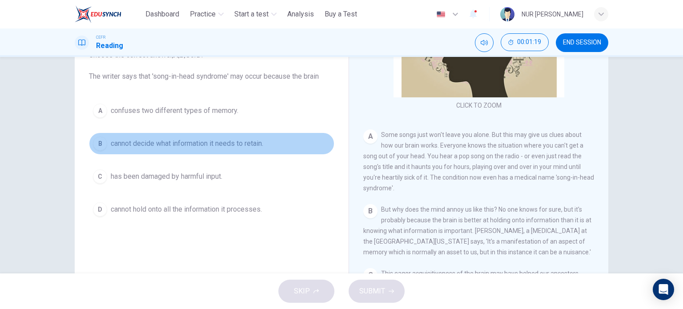
click at [206, 135] on button "B cannot decide what information it needs to retain." at bounding box center [211, 144] width 245 height 22
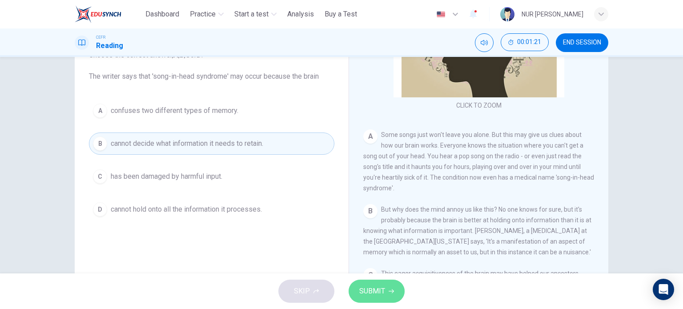
click at [359, 290] on span "SUBMIT" at bounding box center [372, 291] width 26 height 12
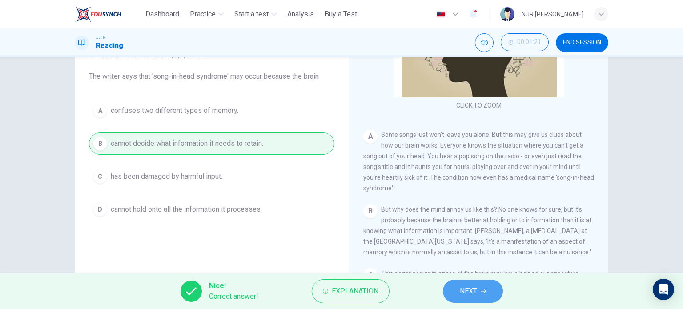
click at [476, 284] on button "NEXT" at bounding box center [473, 291] width 60 height 23
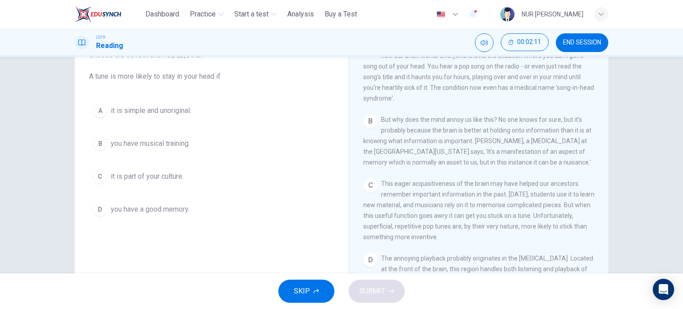
scroll to position [194, 0]
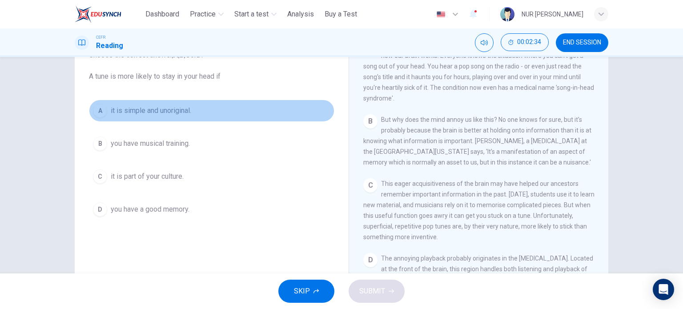
click at [173, 121] on button "A it is simple and unoriginal." at bounding box center [211, 111] width 245 height 22
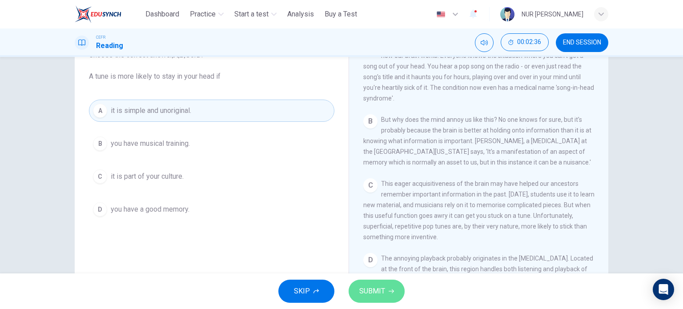
click at [374, 282] on button "SUBMIT" at bounding box center [377, 291] width 56 height 23
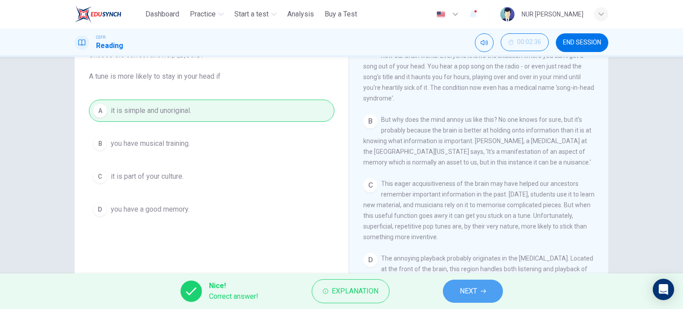
click at [462, 293] on span "NEXT" at bounding box center [468, 291] width 17 height 12
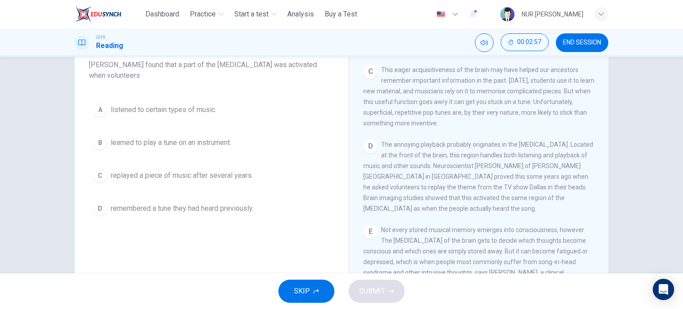
scroll to position [78, 0]
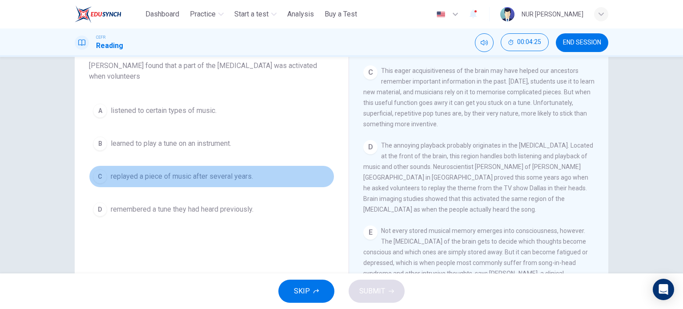
click at [219, 178] on span "replayed a piece of music after several years." at bounding box center [182, 176] width 142 height 11
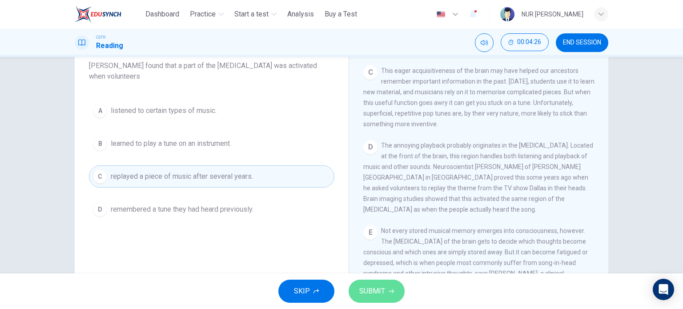
click at [371, 286] on span "SUBMIT" at bounding box center [372, 291] width 26 height 12
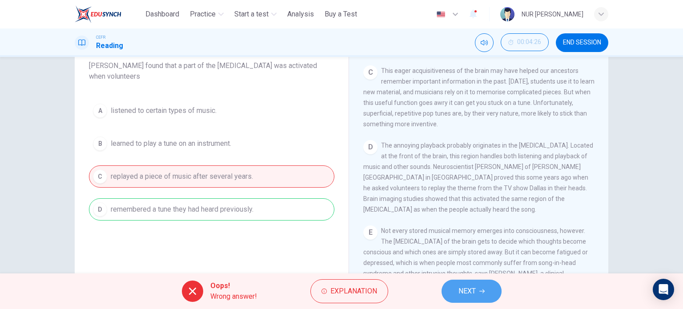
click at [490, 289] on button "NEXT" at bounding box center [472, 291] width 60 height 23
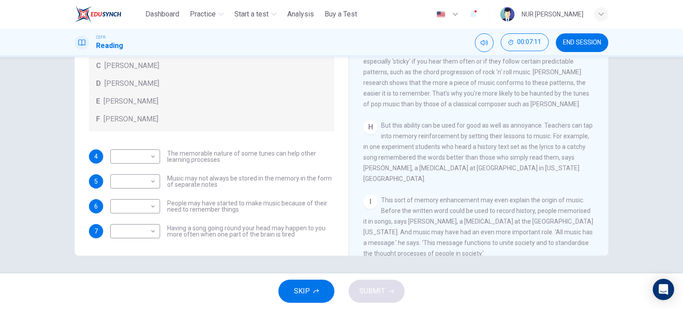
scroll to position [708, 0]
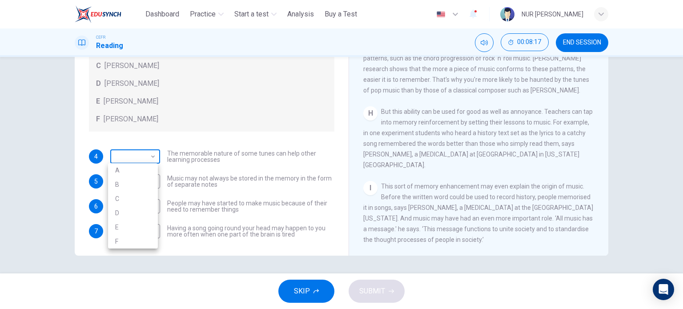
click at [154, 158] on body "This site uses cookies, as explained in our Privacy Policy . If you agree to th…" at bounding box center [341, 154] width 683 height 309
click at [139, 222] on li "E" at bounding box center [133, 227] width 50 height 14
type input "*"
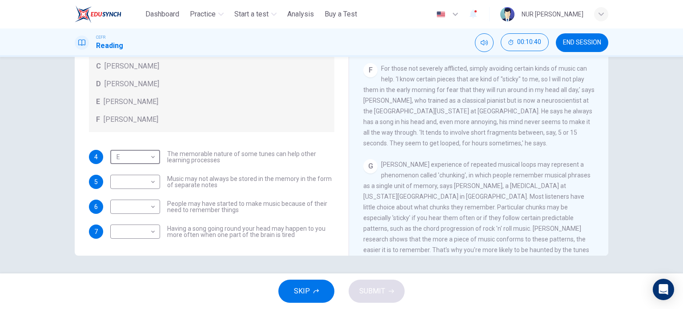
scroll to position [555, 0]
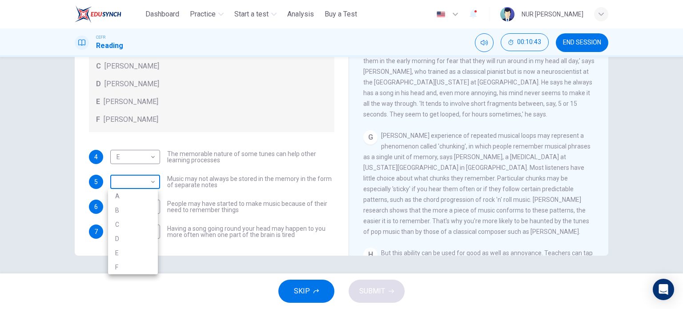
click at [142, 185] on body "This site uses cookies, as explained in our Privacy Policy . If you agree to th…" at bounding box center [341, 154] width 683 height 309
click at [136, 238] on li "D" at bounding box center [133, 239] width 50 height 14
type input "*"
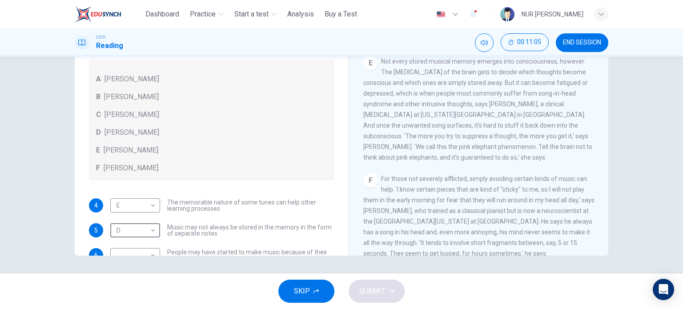
scroll to position [50, 0]
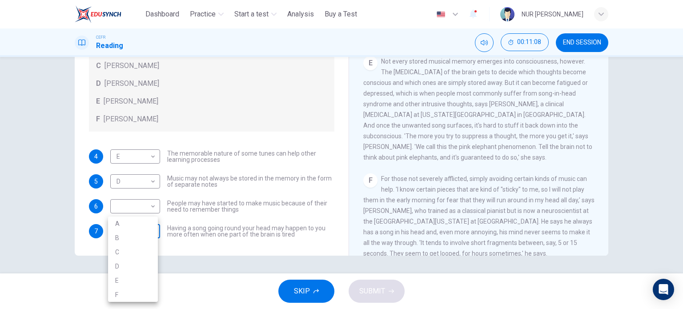
click at [139, 229] on body "This site uses cookies, as explained in our Privacy Policy . If you agree to th…" at bounding box center [341, 154] width 683 height 309
click at [142, 235] on li "B" at bounding box center [133, 238] width 50 height 14
type input "*"
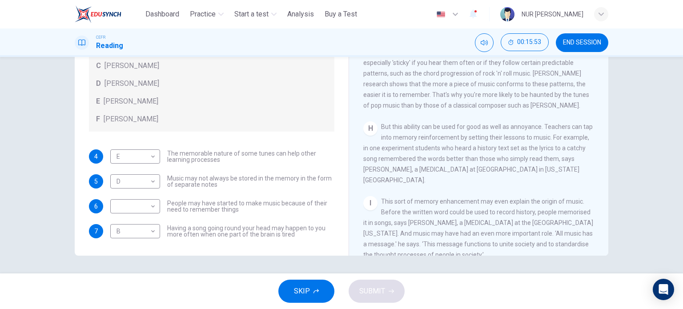
scroll to position [708, 0]
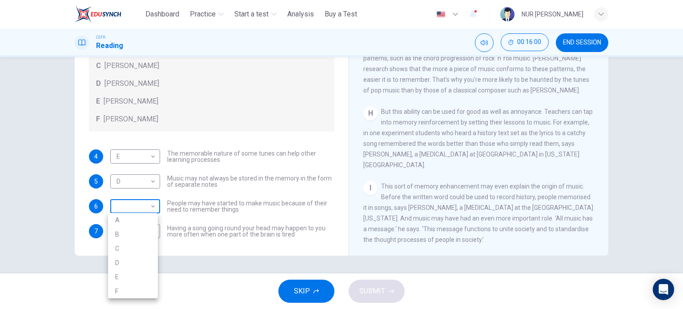
click at [124, 203] on body "This site uses cookies, as explained in our Privacy Policy . If you agree to th…" at bounding box center [341, 154] width 683 height 309
click at [126, 288] on li "F" at bounding box center [133, 291] width 50 height 14
type input "*"
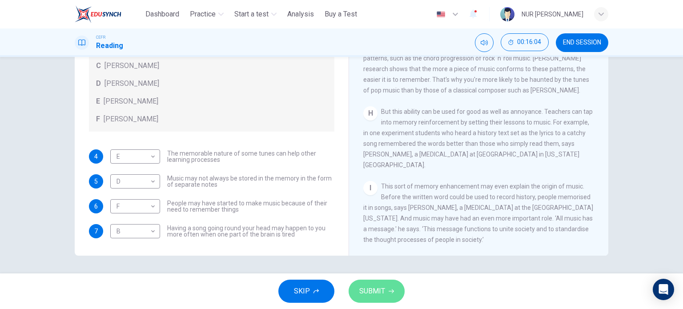
click at [387, 293] on button "SUBMIT" at bounding box center [377, 291] width 56 height 23
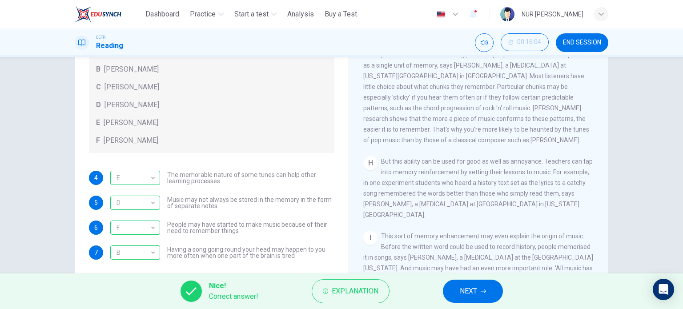
scroll to position [107, 0]
click at [469, 285] on span "NEXT" at bounding box center [468, 291] width 17 height 12
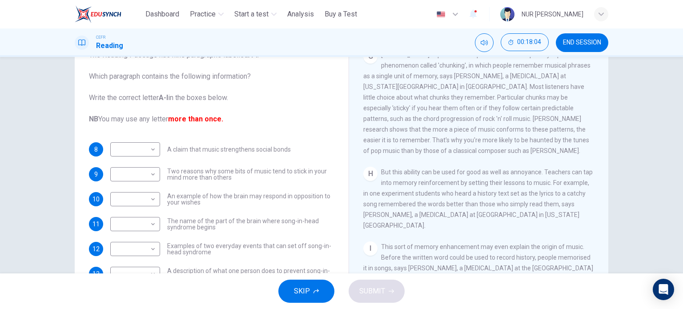
scroll to position [67, 0]
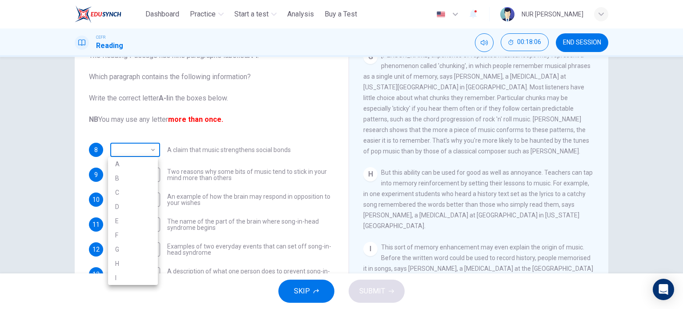
click at [148, 154] on body "This site uses cookies, as explained in our Privacy Policy . If you agree to th…" at bounding box center [341, 154] width 683 height 309
click at [130, 272] on li "I" at bounding box center [133, 278] width 50 height 14
type input "*"
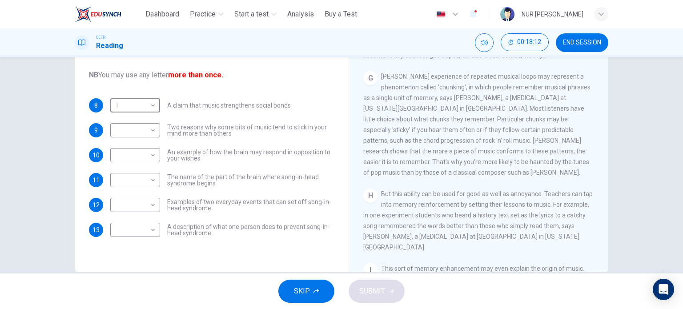
scroll to position [630, 0]
click at [142, 131] on body "This site uses cookies, as explained in our Privacy Policy . If you agree to th…" at bounding box center [341, 154] width 683 height 309
click at [128, 227] on li "G" at bounding box center [133, 230] width 50 height 14
type input "*"
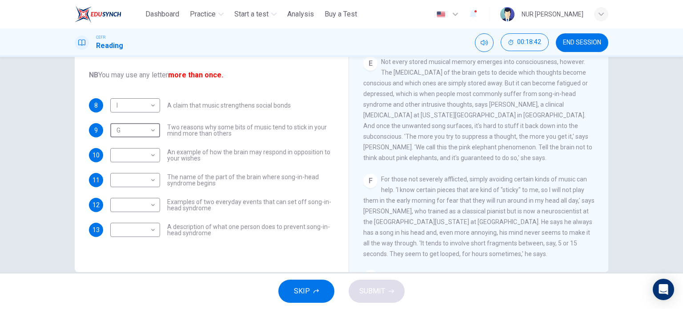
scroll to position [431, 0]
click at [154, 158] on body "This site uses cookies, as explained in our Privacy Policy . If you agree to th…" at bounding box center [341, 154] width 683 height 309
click at [136, 225] on li "E" at bounding box center [133, 226] width 50 height 14
type input "*"
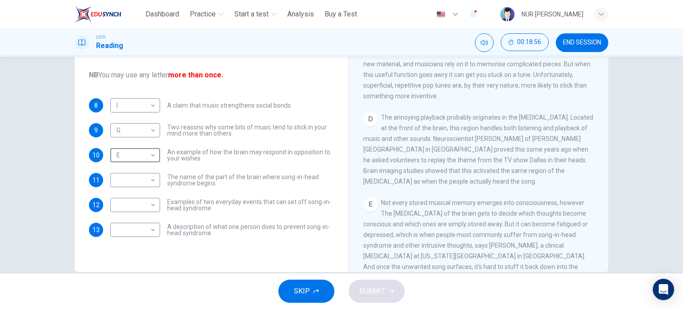
scroll to position [269, 0]
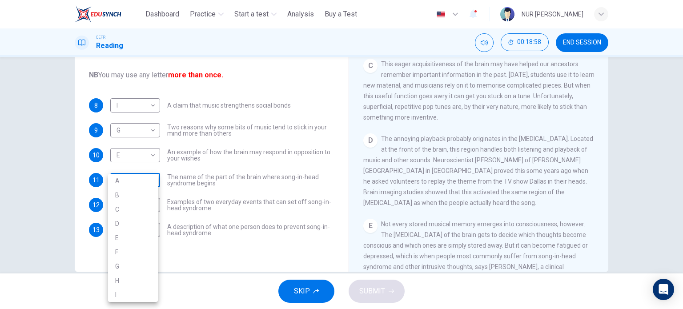
click at [151, 176] on body "This site uses cookies, as explained in our Privacy Policy . If you agree to th…" at bounding box center [341, 154] width 683 height 309
click at [133, 225] on li "D" at bounding box center [133, 224] width 50 height 14
type input "*"
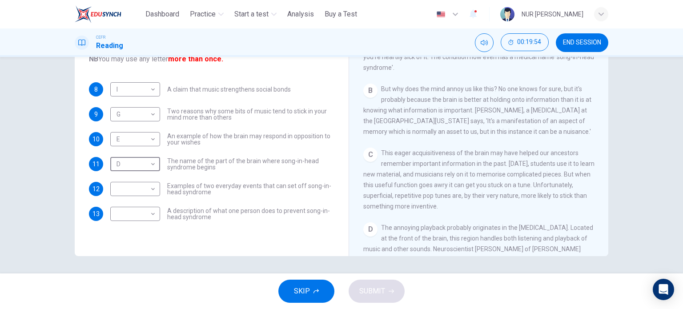
scroll to position [167, 0]
click at [138, 183] on body "This site uses cookies, as explained in our Privacy Policy . If you agree to th…" at bounding box center [341, 154] width 683 height 309
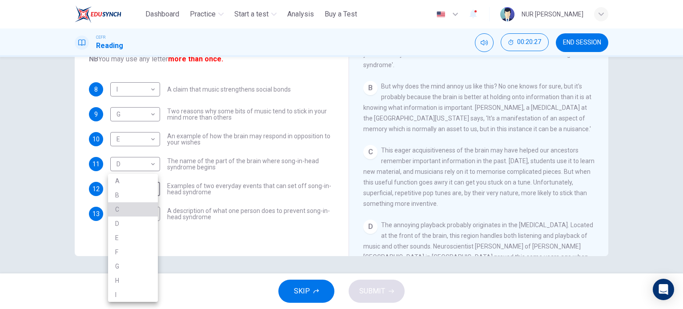
click at [136, 205] on li "C" at bounding box center [133, 209] width 50 height 14
type input "*"
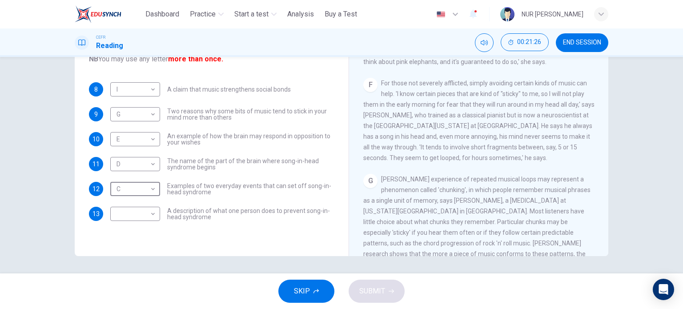
scroll to position [511, 0]
click at [130, 211] on body "This site uses cookies, as explained in our Privacy Policy . If you agree to th…" at bounding box center [341, 154] width 683 height 309
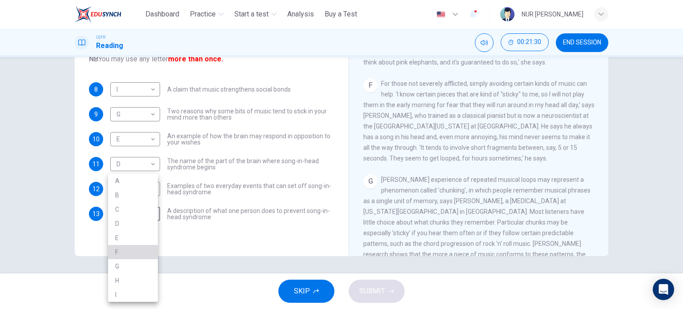
click at [129, 253] on li "F" at bounding box center [133, 252] width 50 height 14
type input "*"
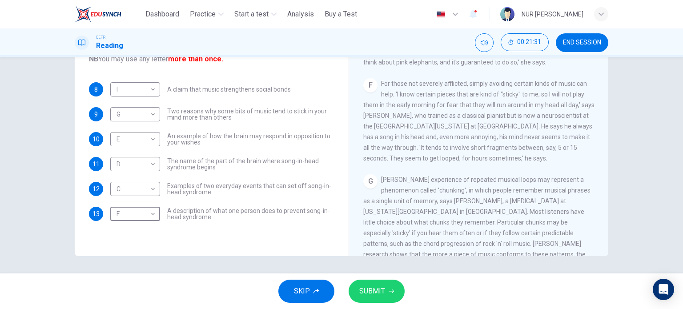
click at [384, 298] on button "SUBMIT" at bounding box center [377, 291] width 56 height 23
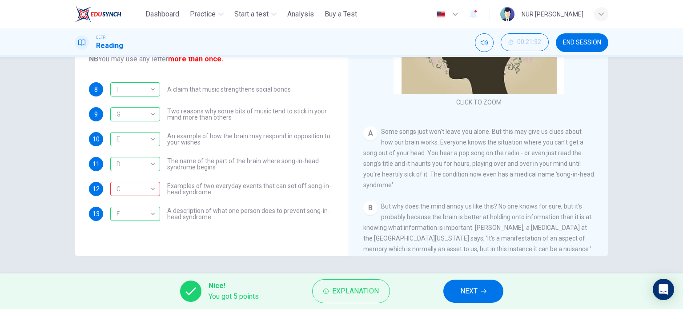
scroll to position [46, 0]
click at [599, 44] on span "END SESSION" at bounding box center [582, 42] width 38 height 7
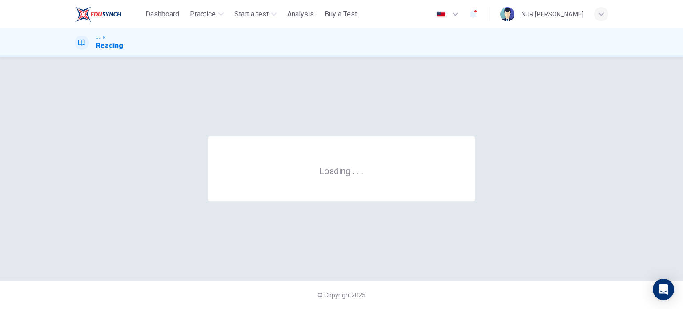
scroll to position [0, 0]
